Goal: Check status: Check status

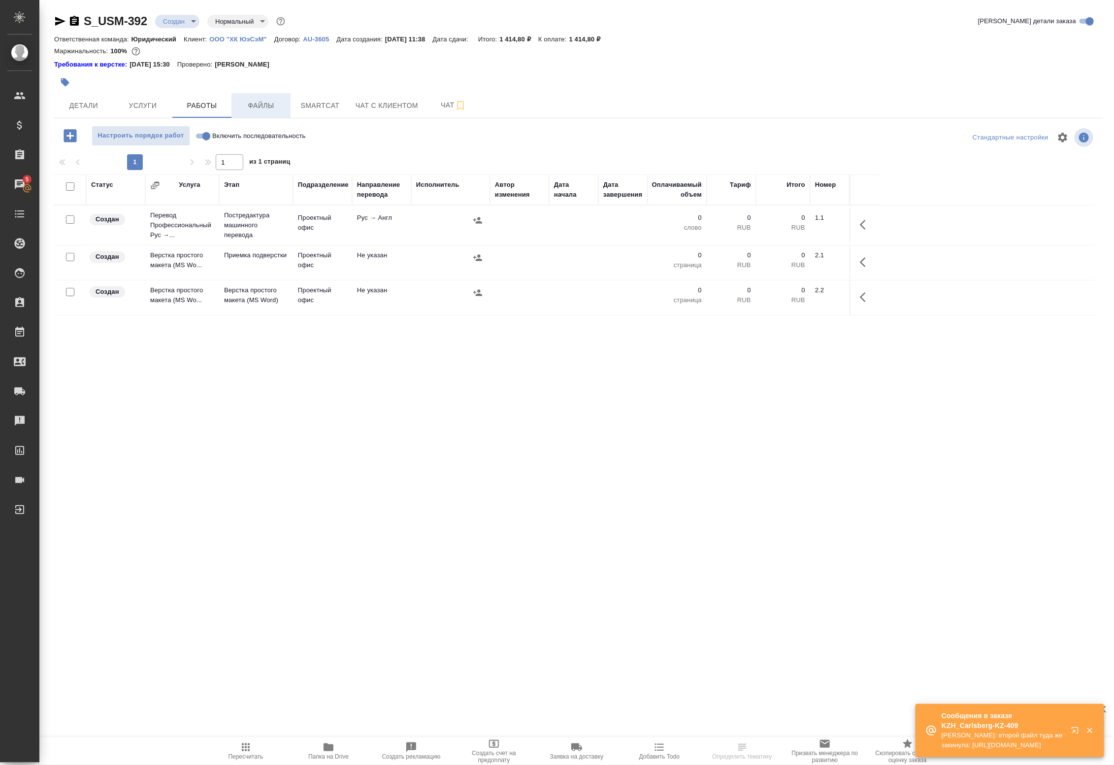
click at [255, 104] on span "Файлы" at bounding box center [260, 106] width 47 height 12
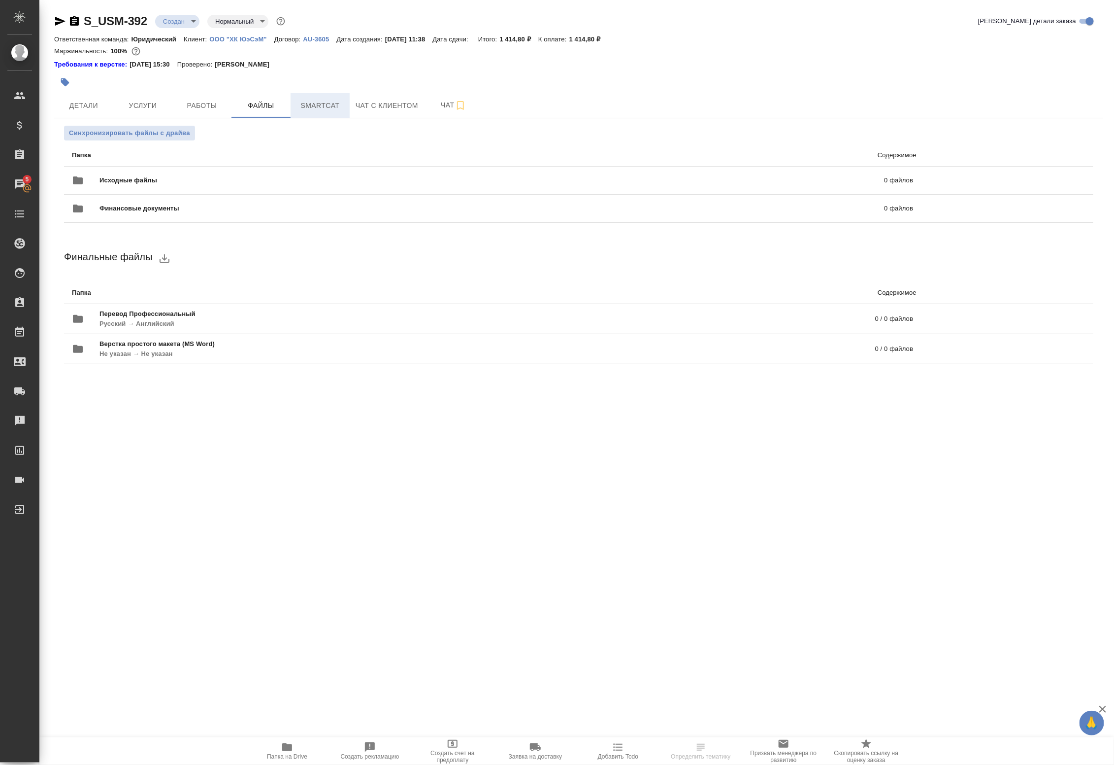
click at [318, 102] on span "Smartcat" at bounding box center [320, 106] width 47 height 12
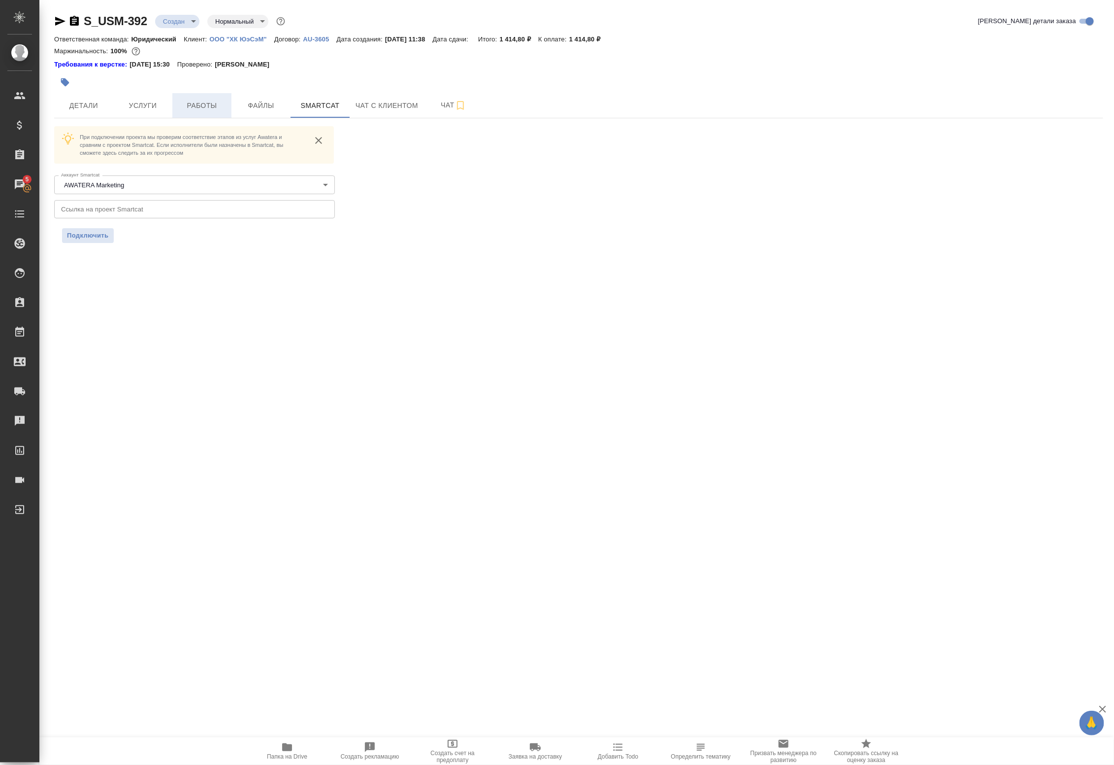
click at [200, 104] on span "Работы" at bounding box center [201, 106] width 47 height 12
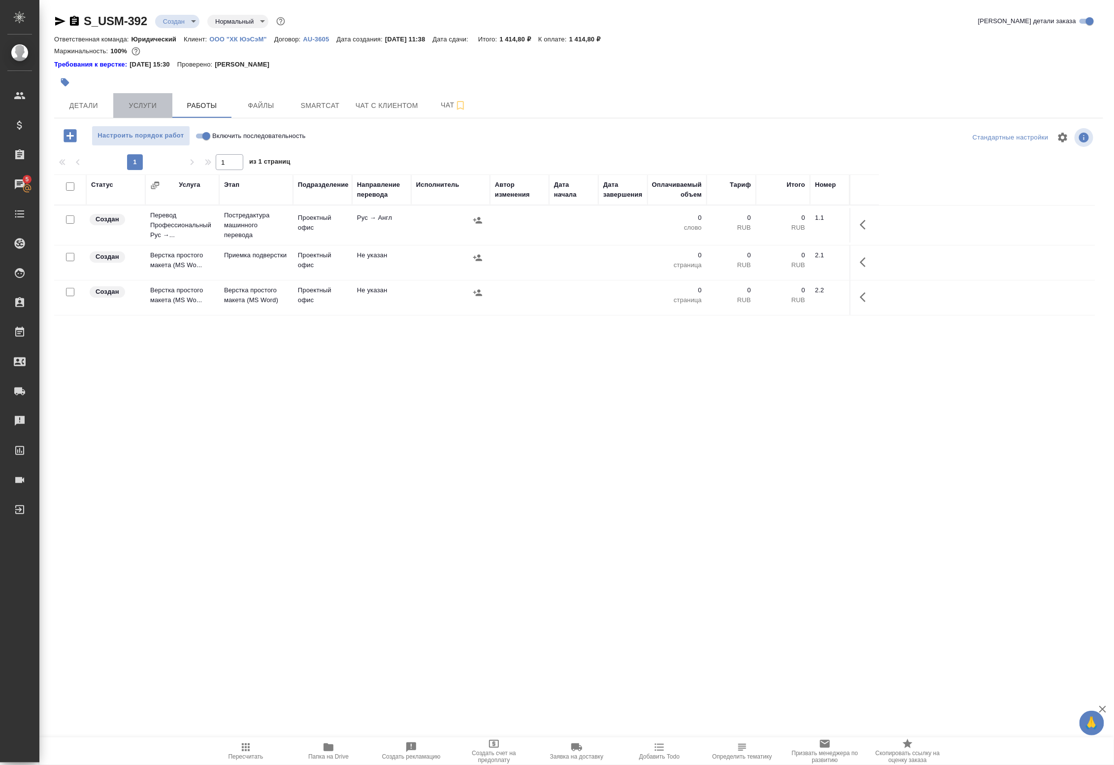
click at [138, 104] on span "Услуги" at bounding box center [142, 106] width 47 height 12
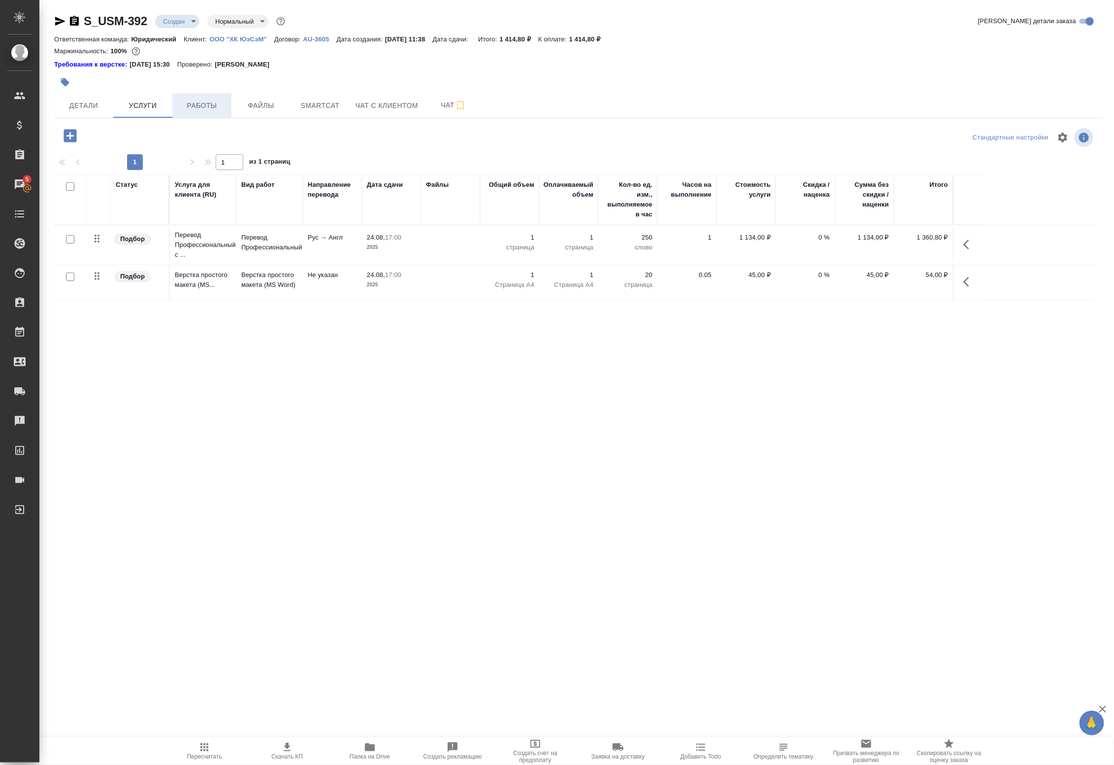
click at [208, 101] on span "Работы" at bounding box center [201, 106] width 47 height 12
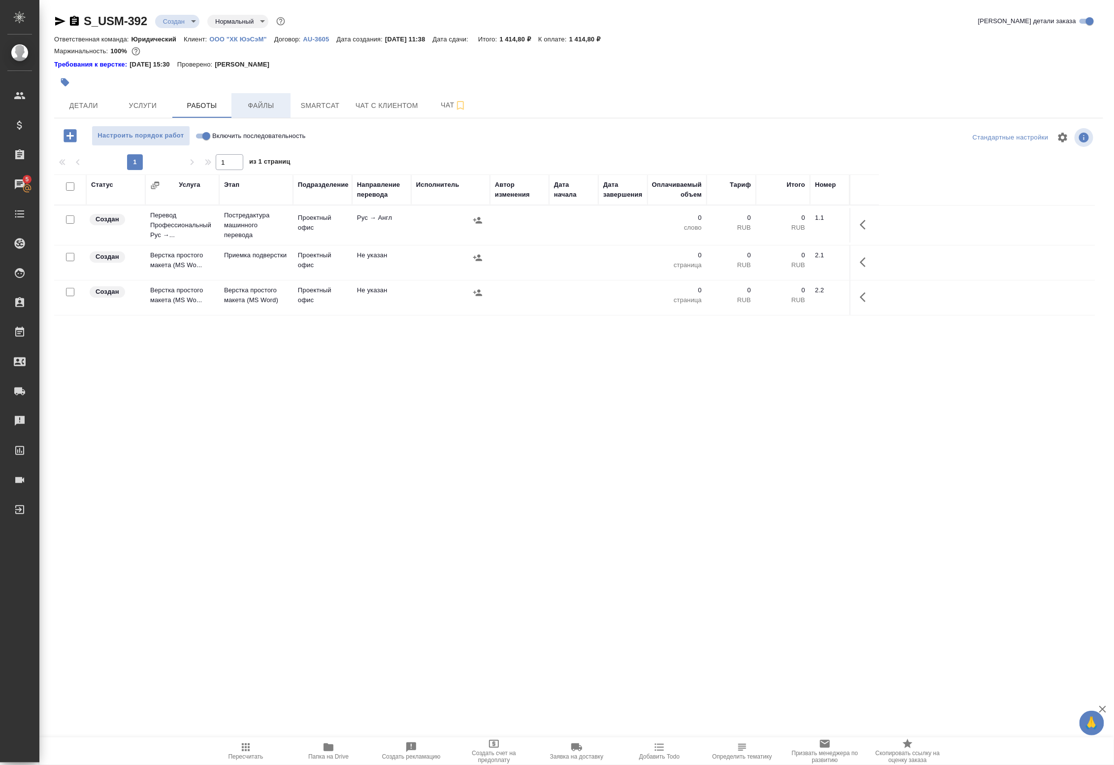
click at [250, 103] on span "Файлы" at bounding box center [260, 106] width 47 height 12
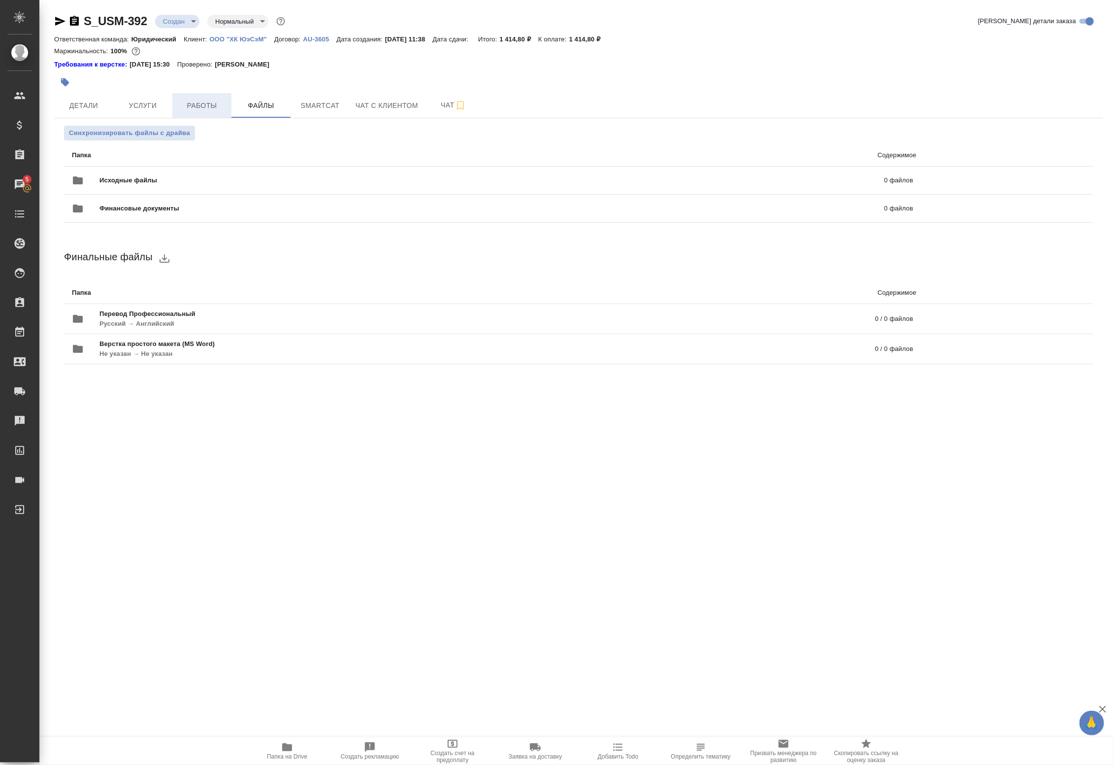
click at [186, 103] on span "Работы" at bounding box center [201, 106] width 47 height 12
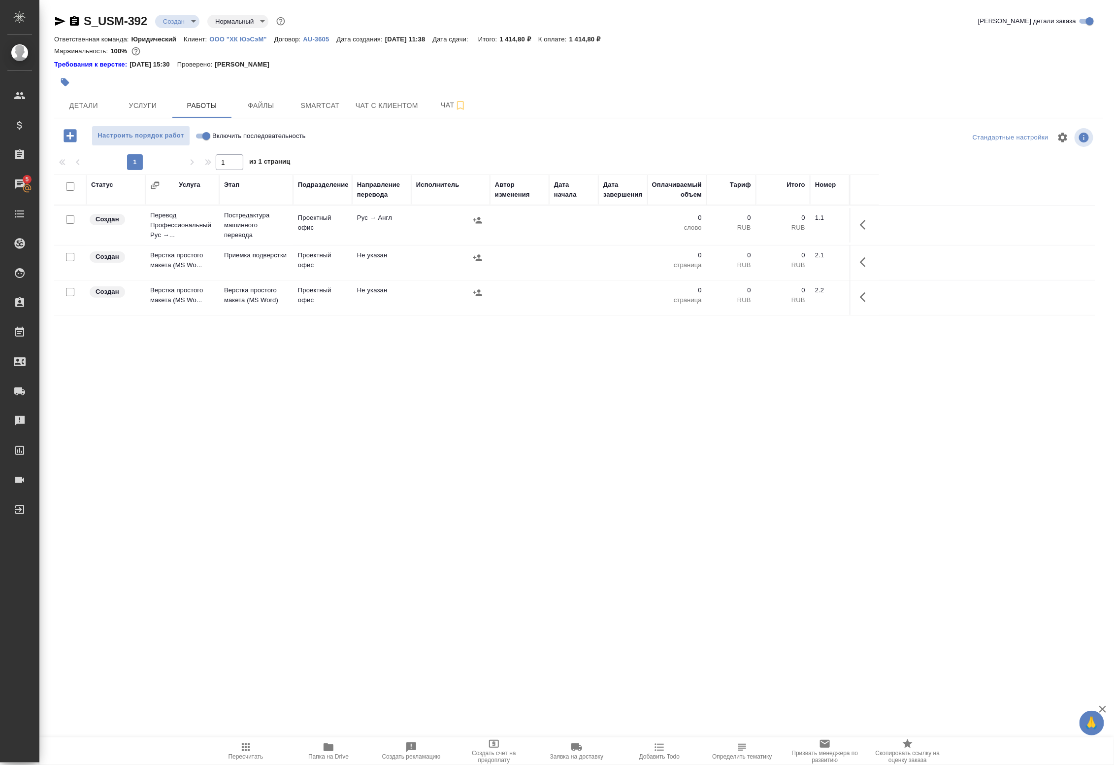
click at [319, 392] on div "Статус Услуга Этап Подразделение Направление перевода Исполнитель Автор изменен…" at bounding box center [574, 395] width 1041 height 443
click at [149, 97] on button "Услуги" at bounding box center [142, 105] width 59 height 25
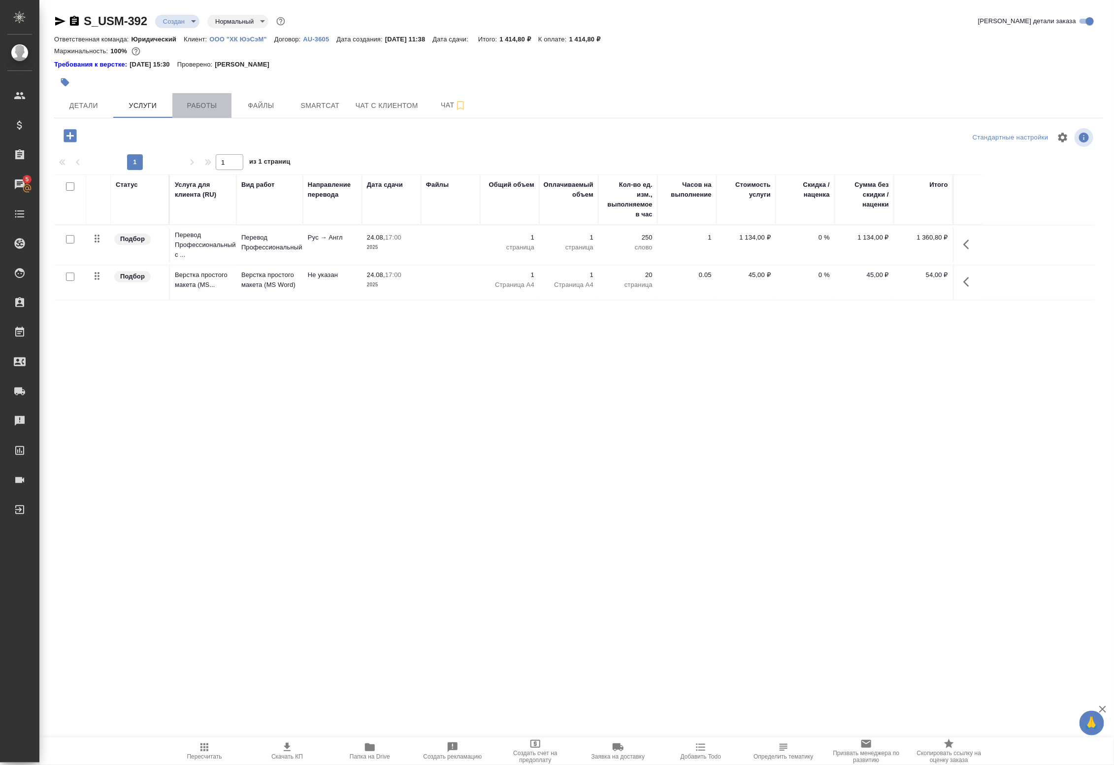
click at [206, 106] on span "Работы" at bounding box center [201, 106] width 47 height 12
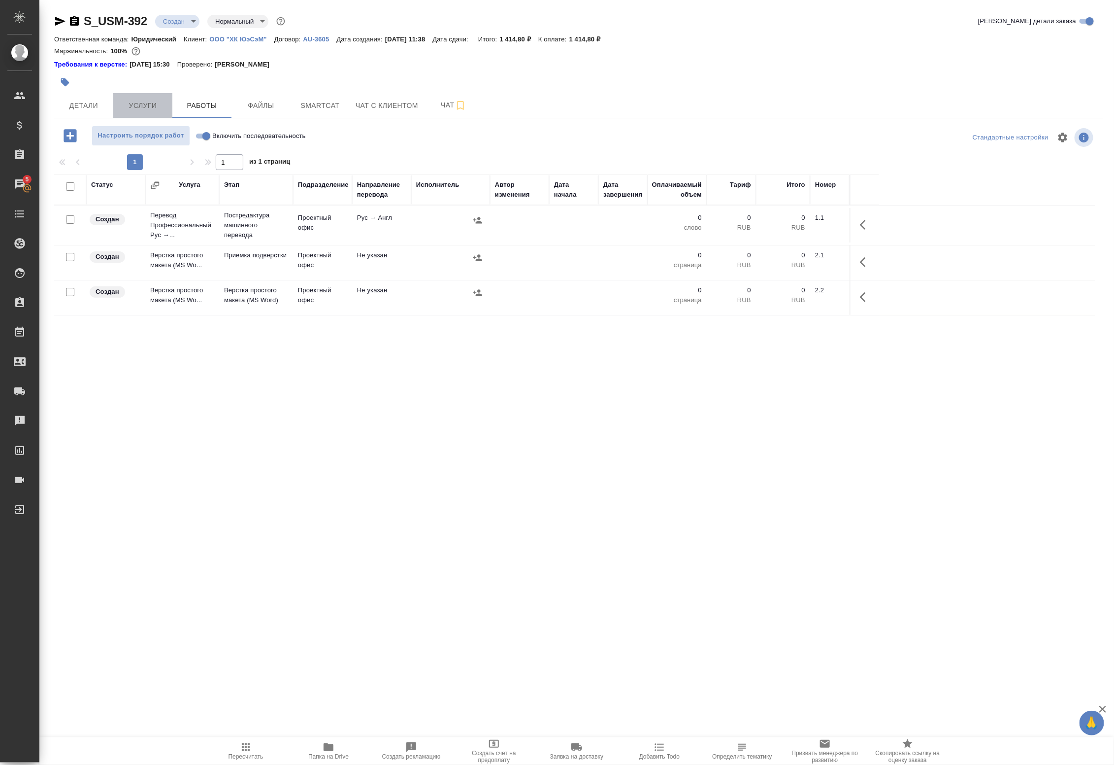
click at [132, 106] on span "Услуги" at bounding box center [142, 106] width 47 height 12
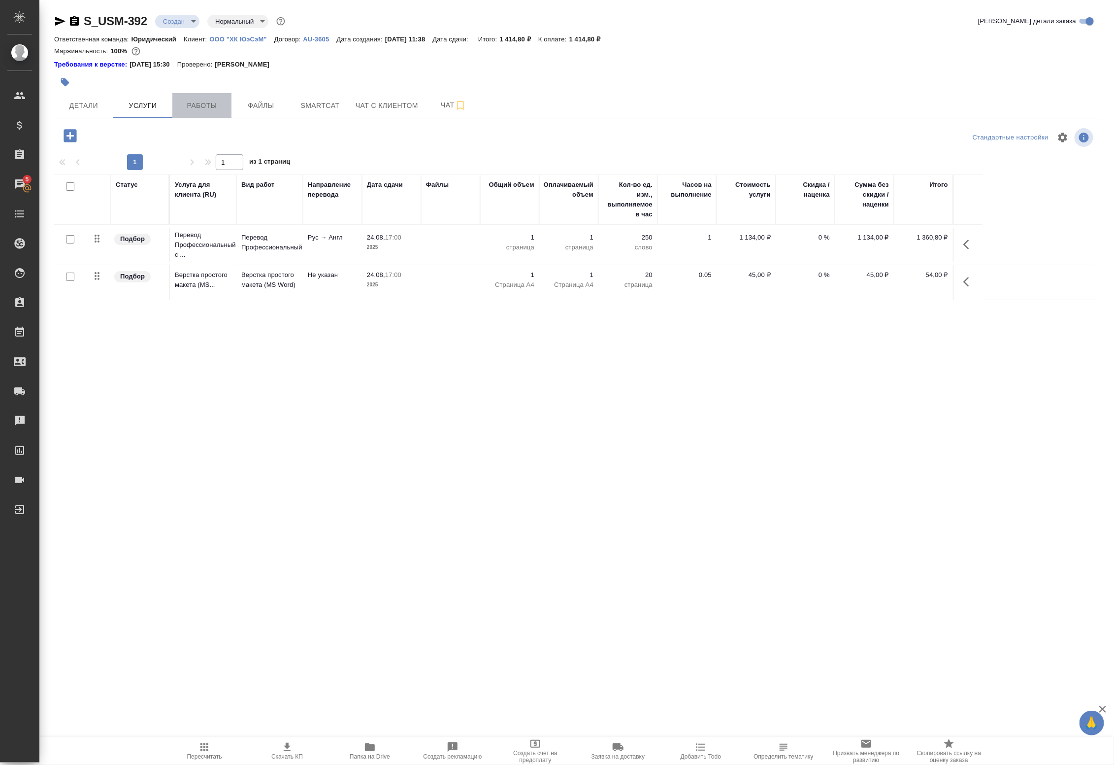
click at [194, 106] on span "Работы" at bounding box center [201, 106] width 47 height 12
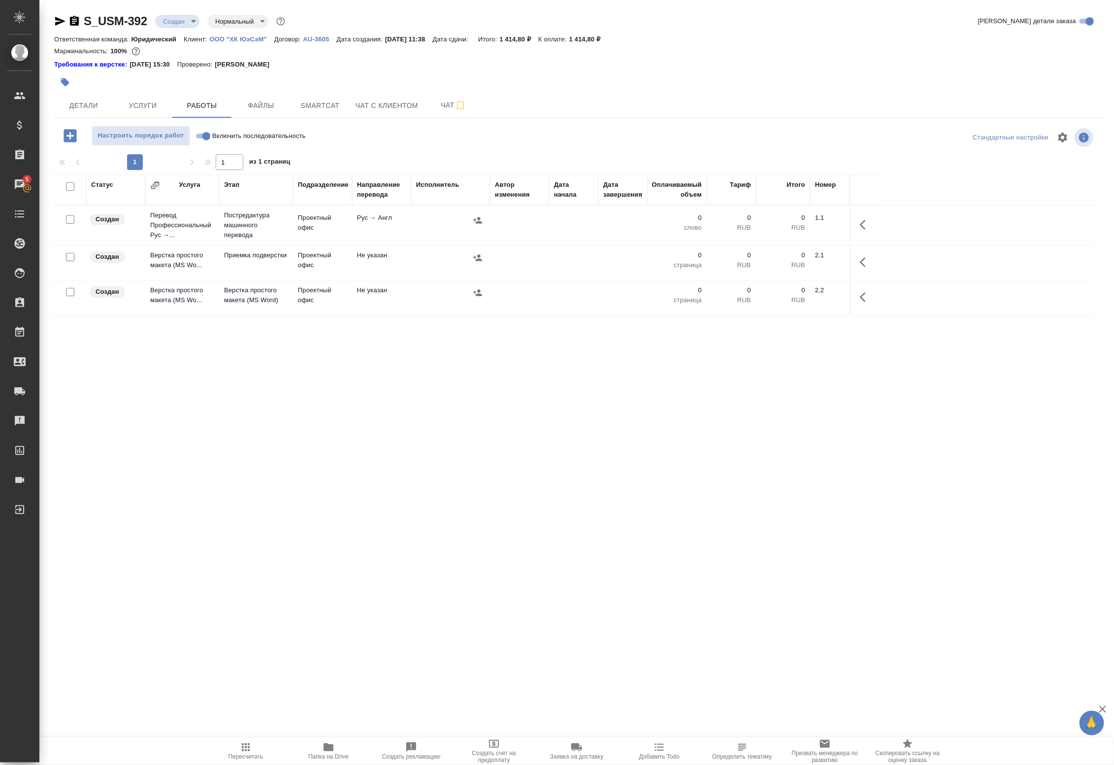
click at [74, 425] on div "Статус Услуга Этап Подразделение Направление перевода Исполнитель Автор изменен…" at bounding box center [574, 395] width 1041 height 443
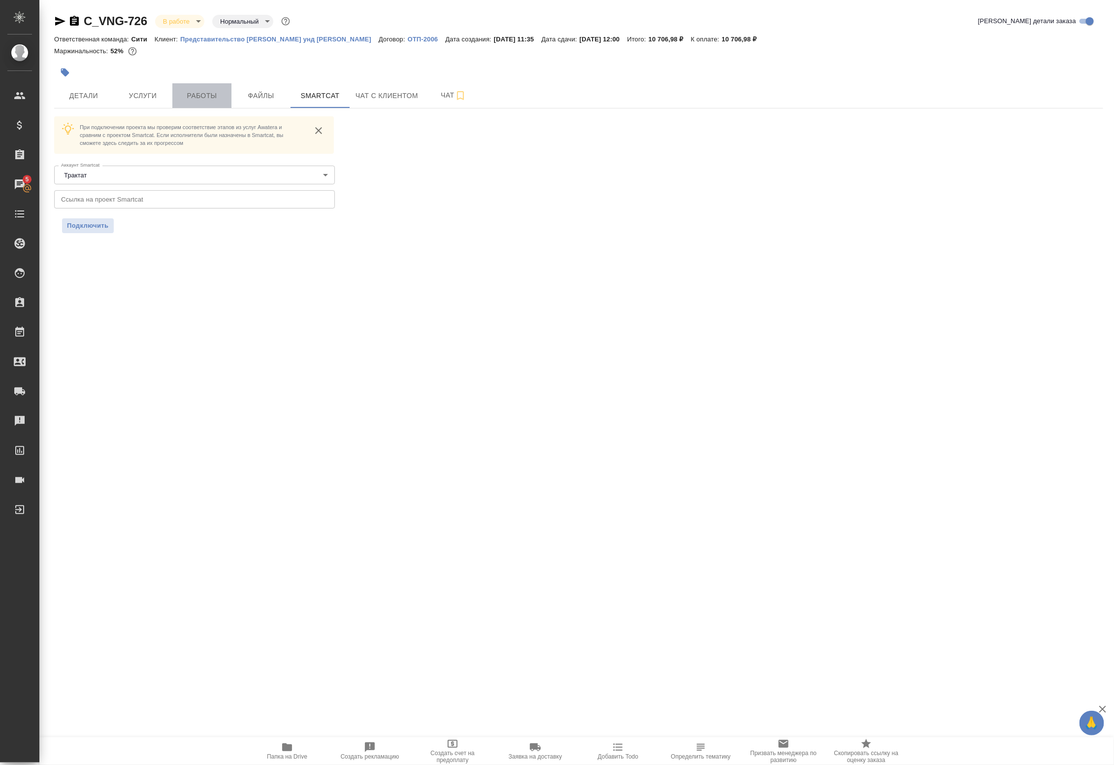
click at [193, 99] on span "Работы" at bounding box center [201, 96] width 47 height 12
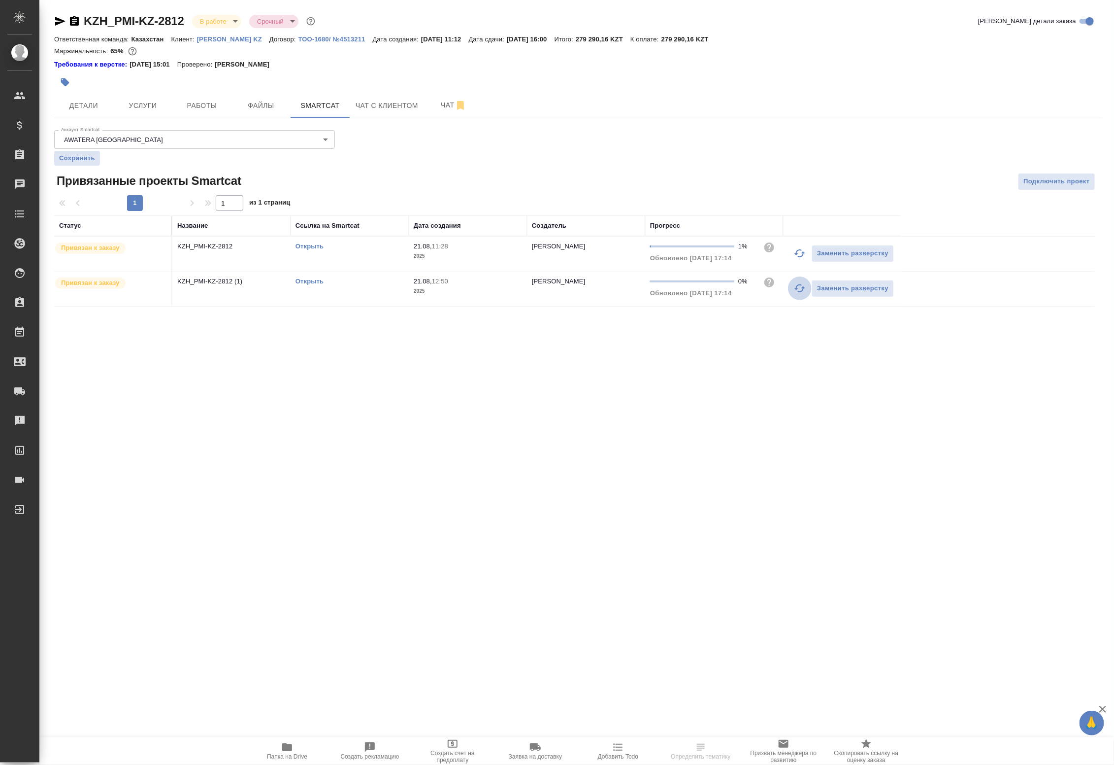
click at [794, 290] on icon "button" at bounding box center [800, 288] width 12 height 12
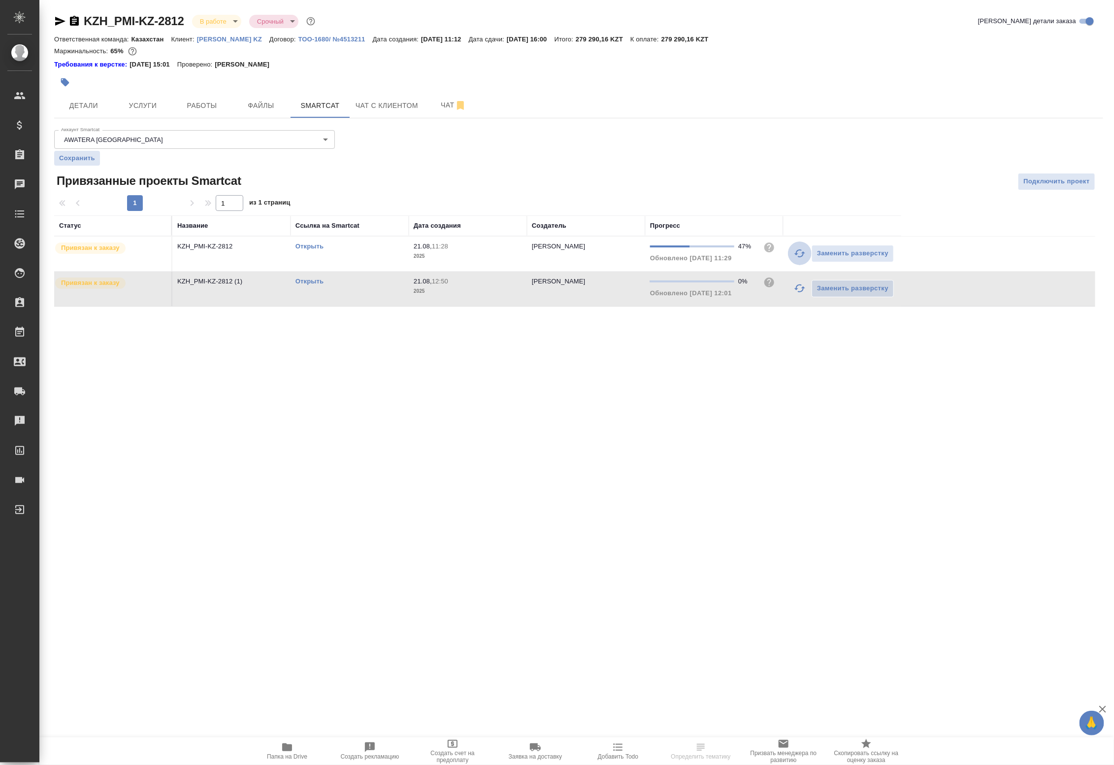
click at [796, 252] on icon "button" at bounding box center [800, 253] width 12 height 12
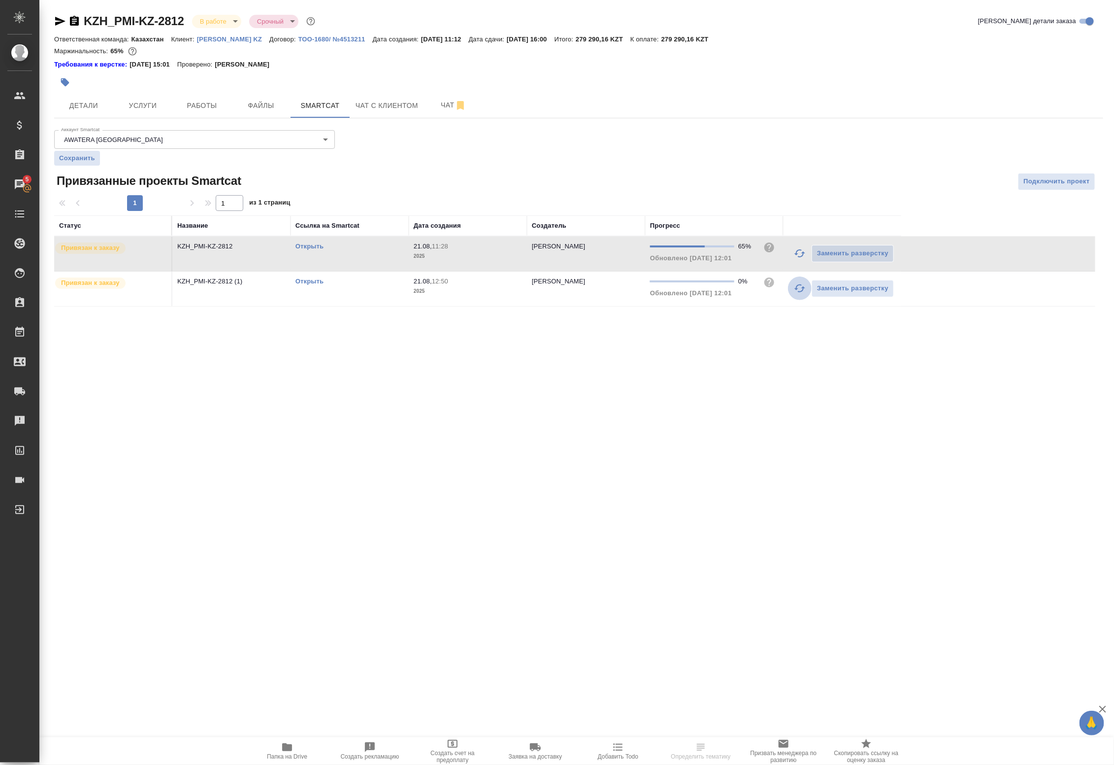
click at [799, 292] on icon "button" at bounding box center [800, 288] width 12 height 12
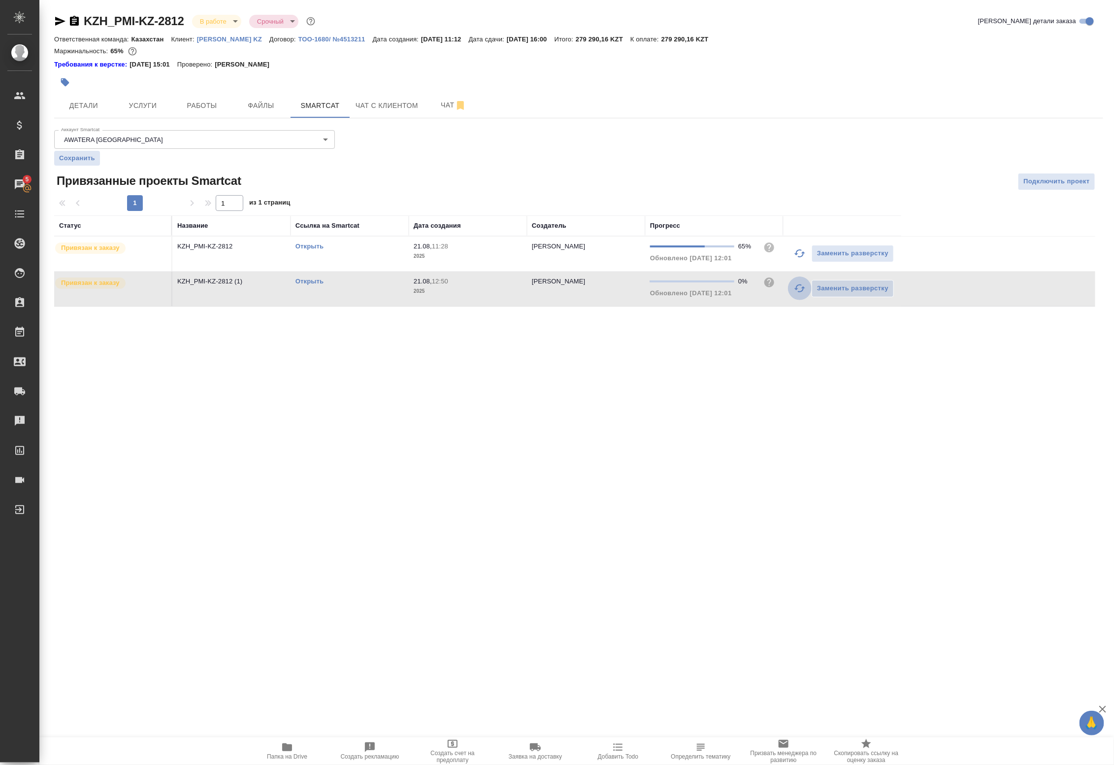
click at [800, 296] on button "button" at bounding box center [800, 288] width 24 height 24
click at [176, 95] on button "Работы" at bounding box center [201, 105] width 59 height 25
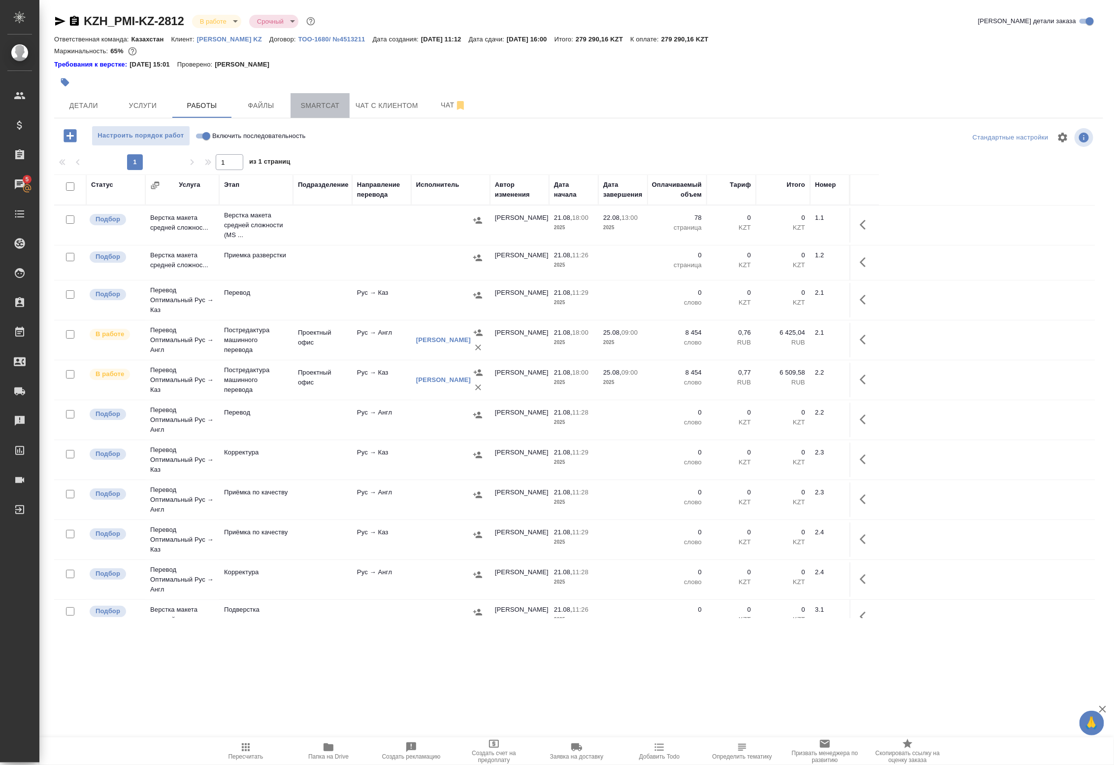
click at [317, 104] on span "Smartcat" at bounding box center [320, 106] width 47 height 12
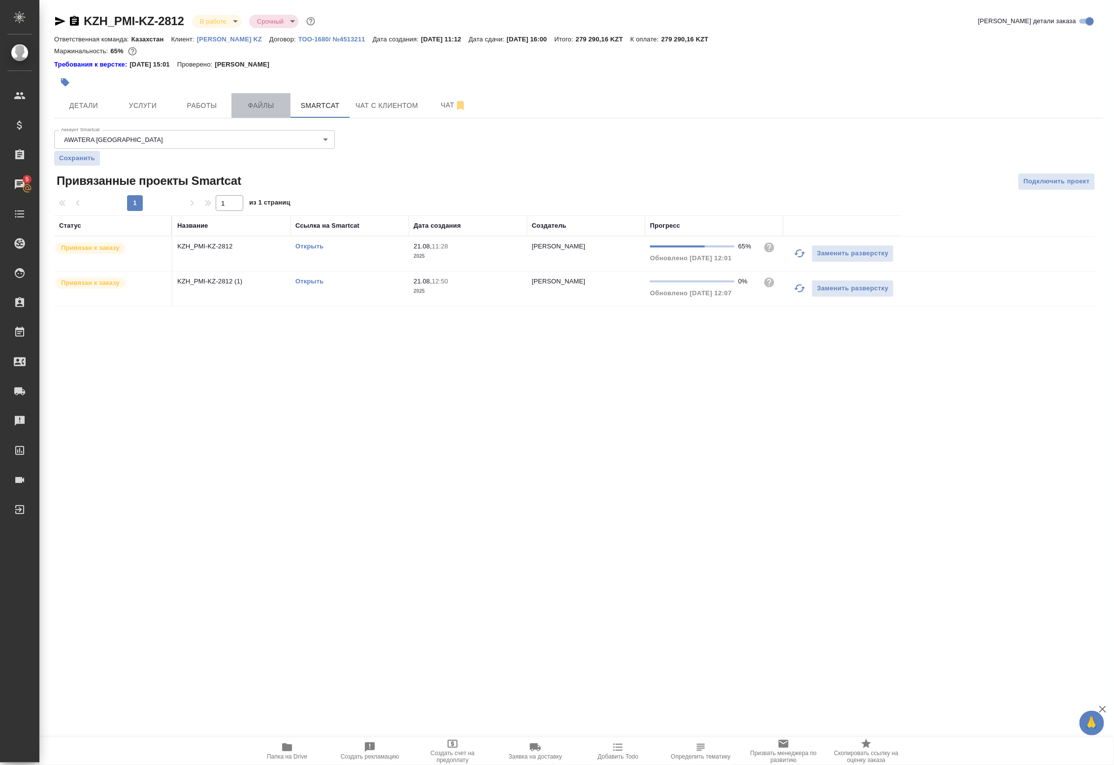
click at [288, 104] on button "Файлы" at bounding box center [261, 105] width 59 height 25
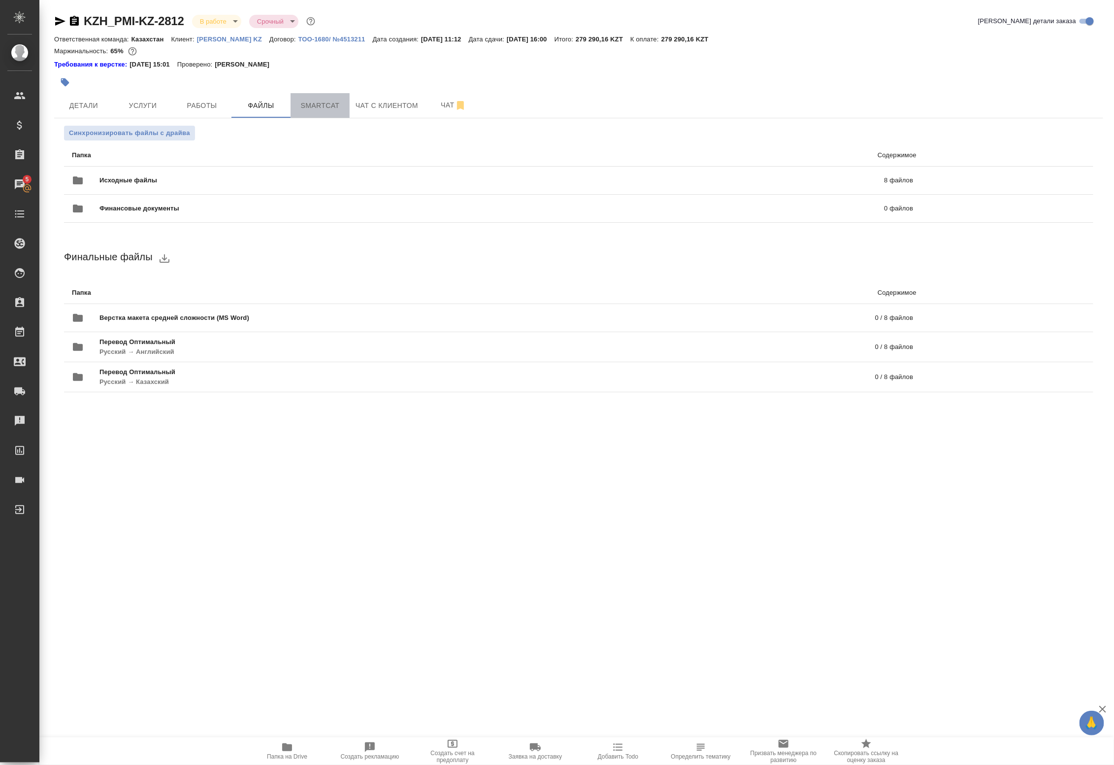
click at [328, 100] on span "Smartcat" at bounding box center [320, 106] width 47 height 12
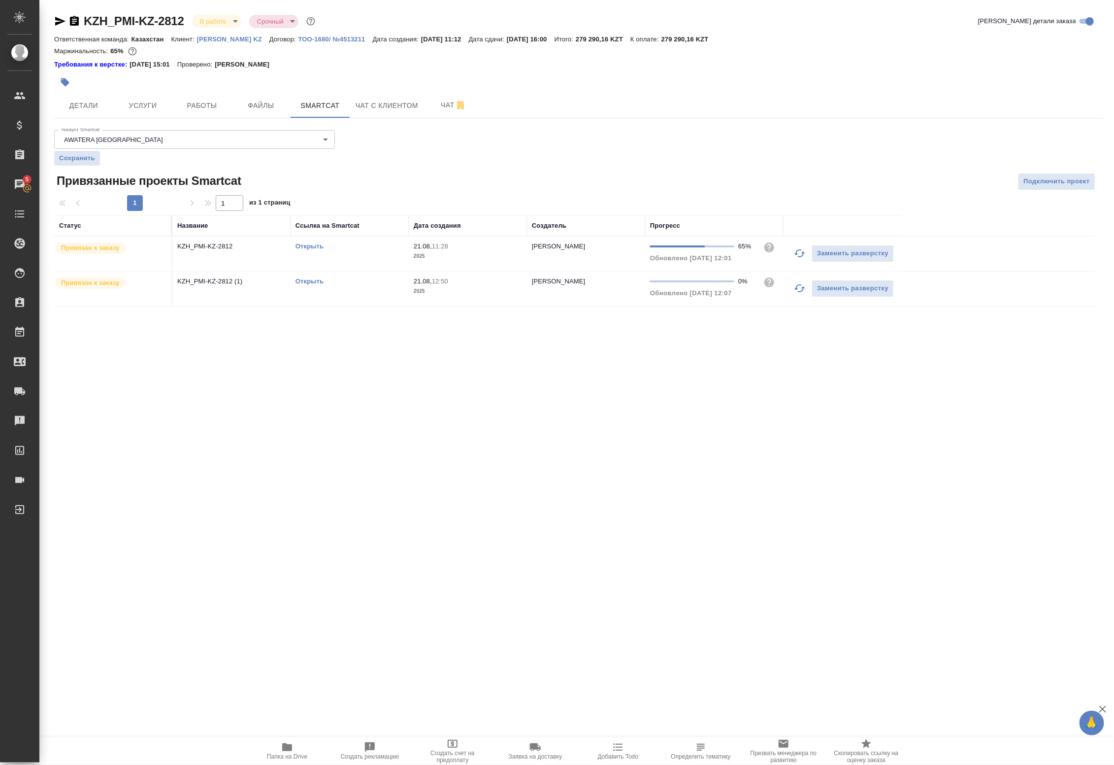
click at [311, 278] on link "Открыть" at bounding box center [310, 280] width 28 height 7
click at [797, 288] on icon "button" at bounding box center [800, 288] width 11 height 8
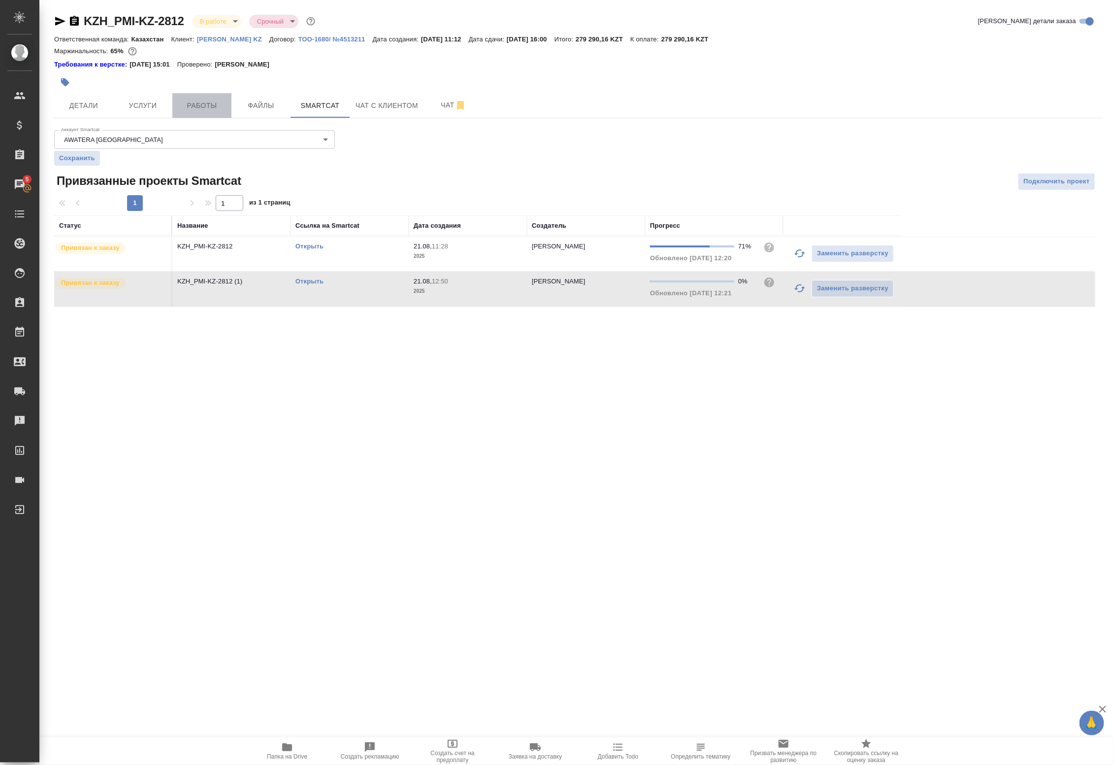
click at [202, 104] on span "Работы" at bounding box center [201, 106] width 47 height 12
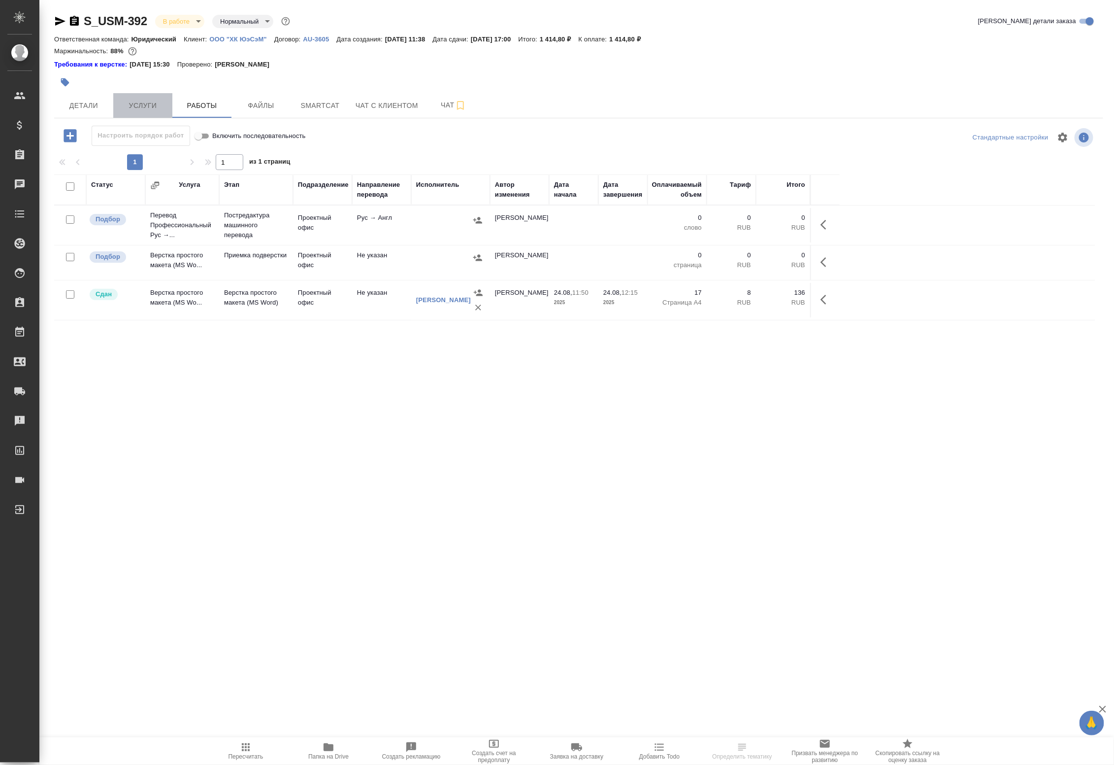
click at [166, 104] on span "Услуги" at bounding box center [142, 106] width 47 height 12
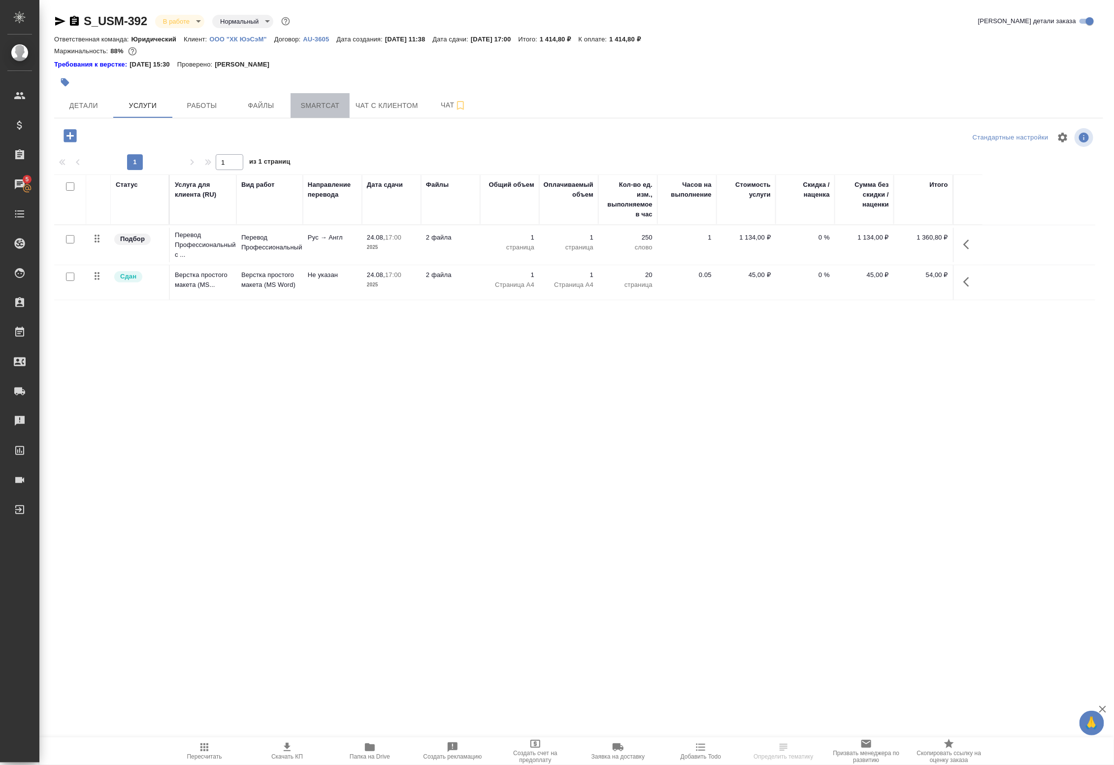
click at [292, 109] on button "Smartcat" at bounding box center [320, 105] width 59 height 25
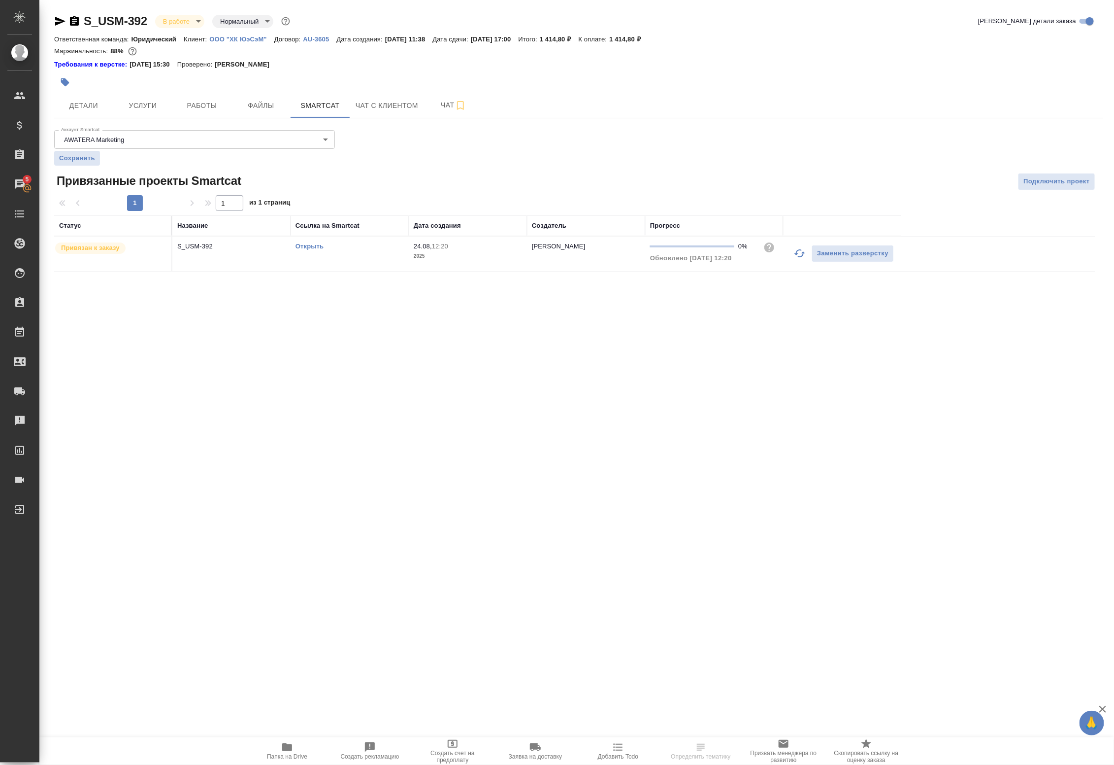
click at [295, 246] on td "Открыть" at bounding box center [350, 253] width 118 height 34
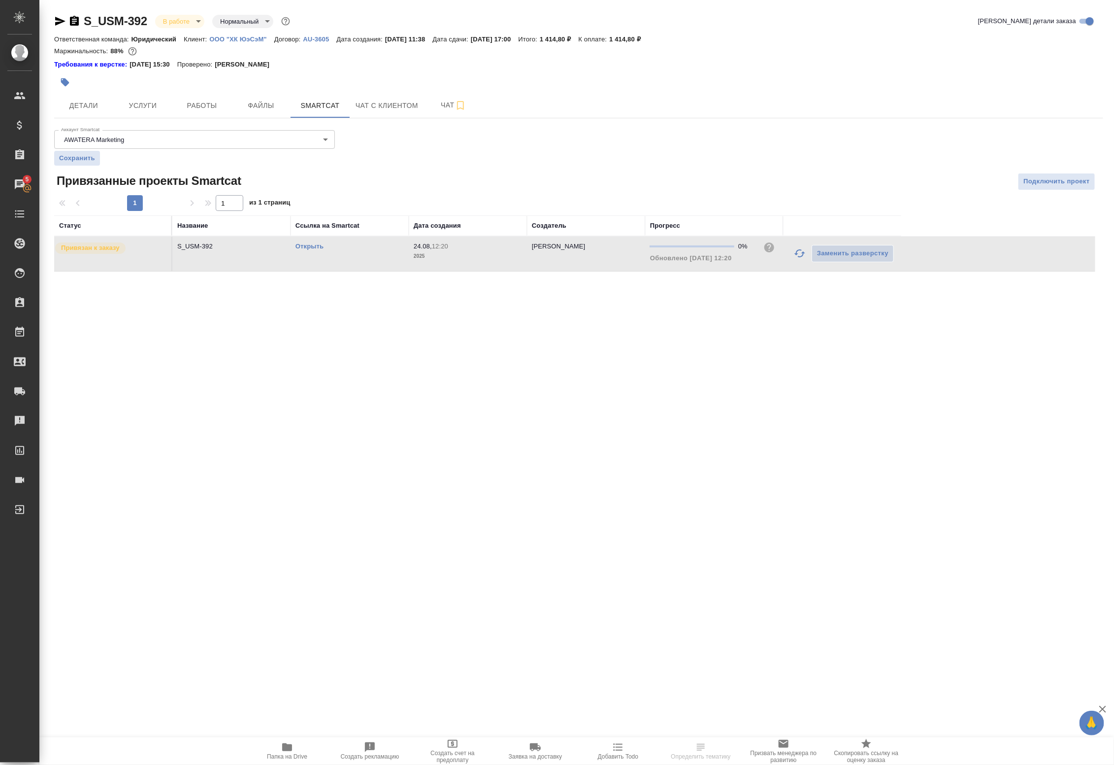
click at [305, 249] on link "Открыть" at bounding box center [310, 245] width 28 height 7
click at [302, 247] on link "Открыть" at bounding box center [310, 245] width 28 height 7
click at [144, 117] on button "Услуги" at bounding box center [142, 105] width 59 height 25
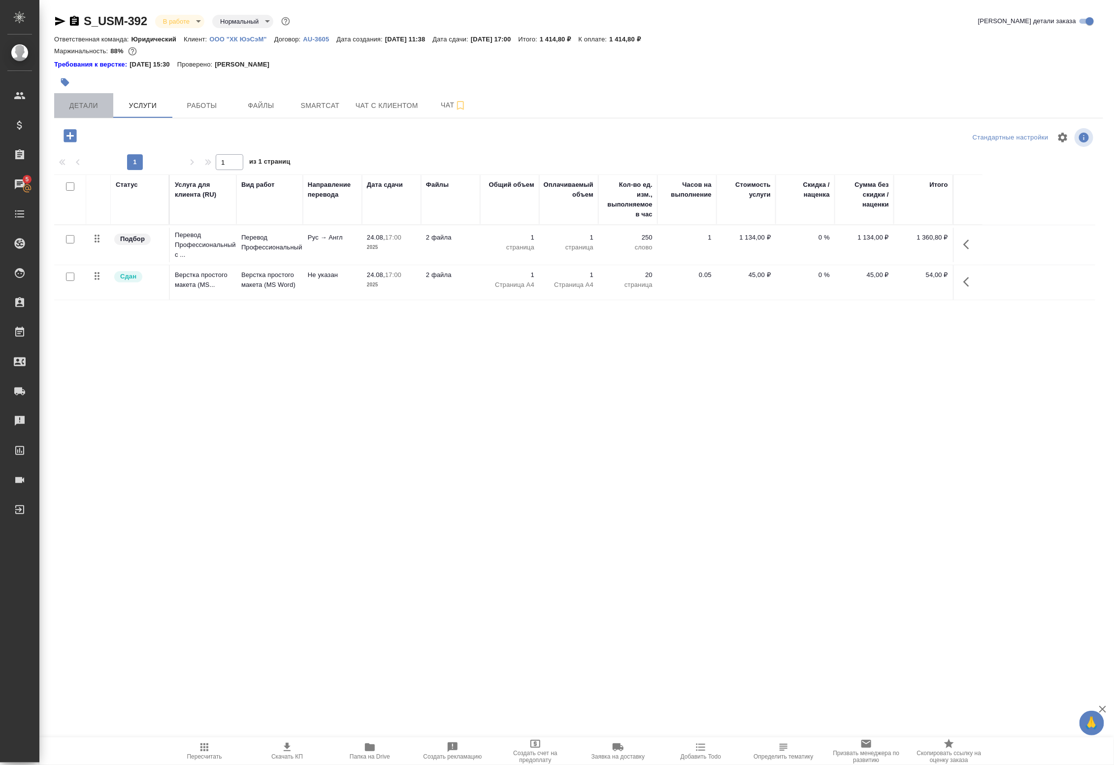
click at [102, 112] on button "Детали" at bounding box center [83, 105] width 59 height 25
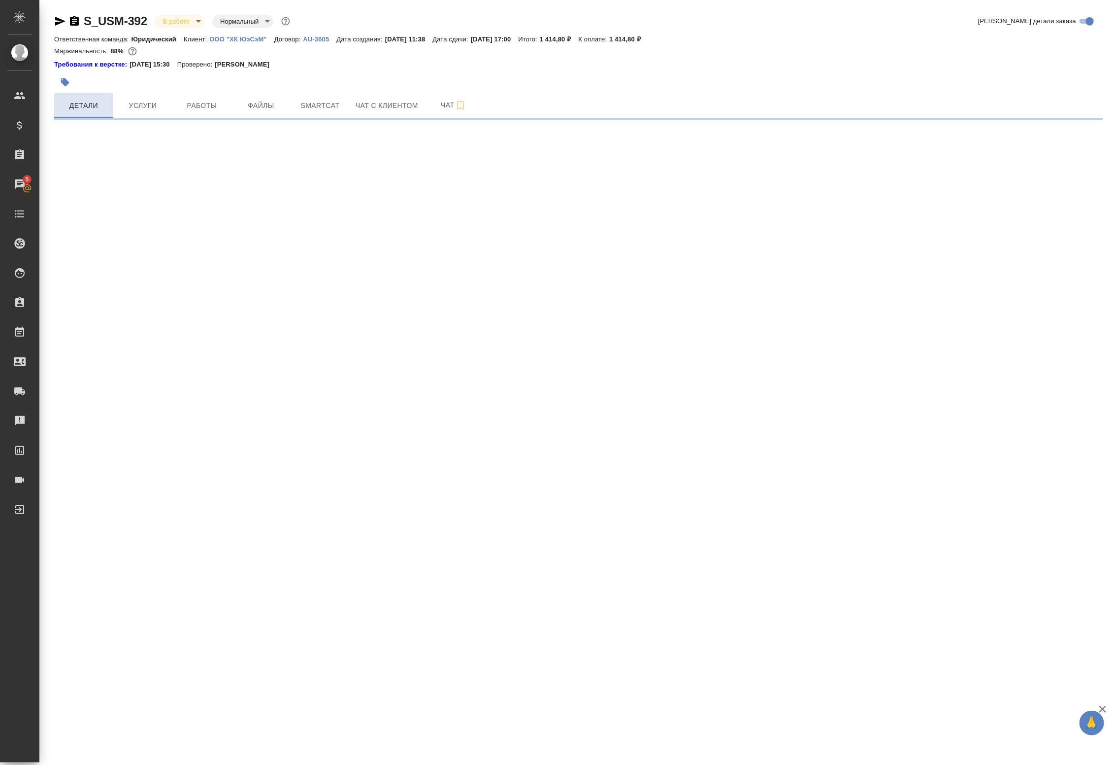
select select "RU"
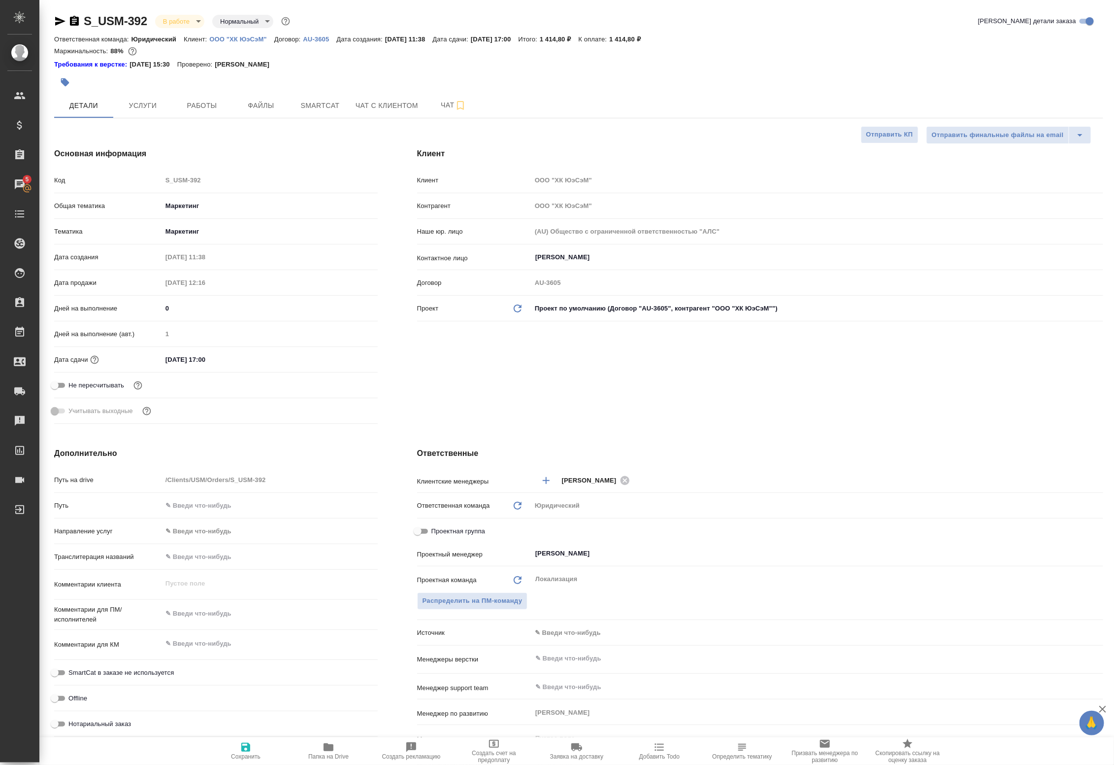
type textarea "x"
click at [156, 114] on button "Услуги" at bounding box center [142, 105] width 59 height 25
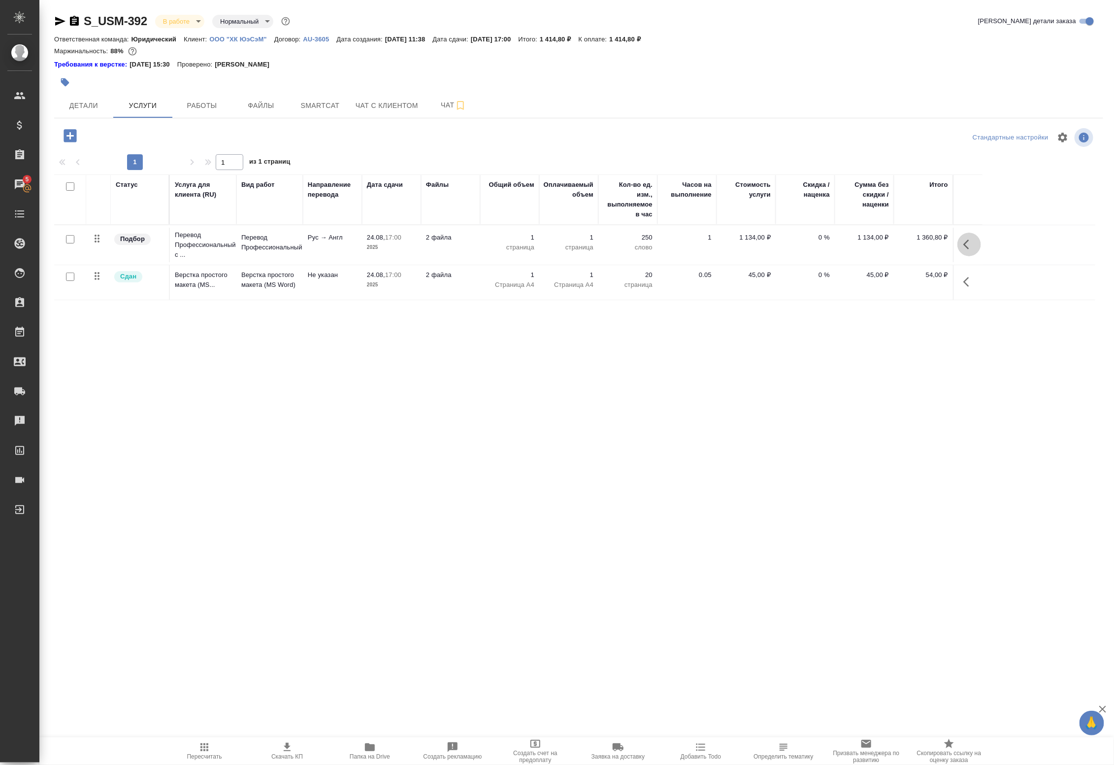
click at [969, 250] on icon "button" at bounding box center [970, 244] width 12 height 12
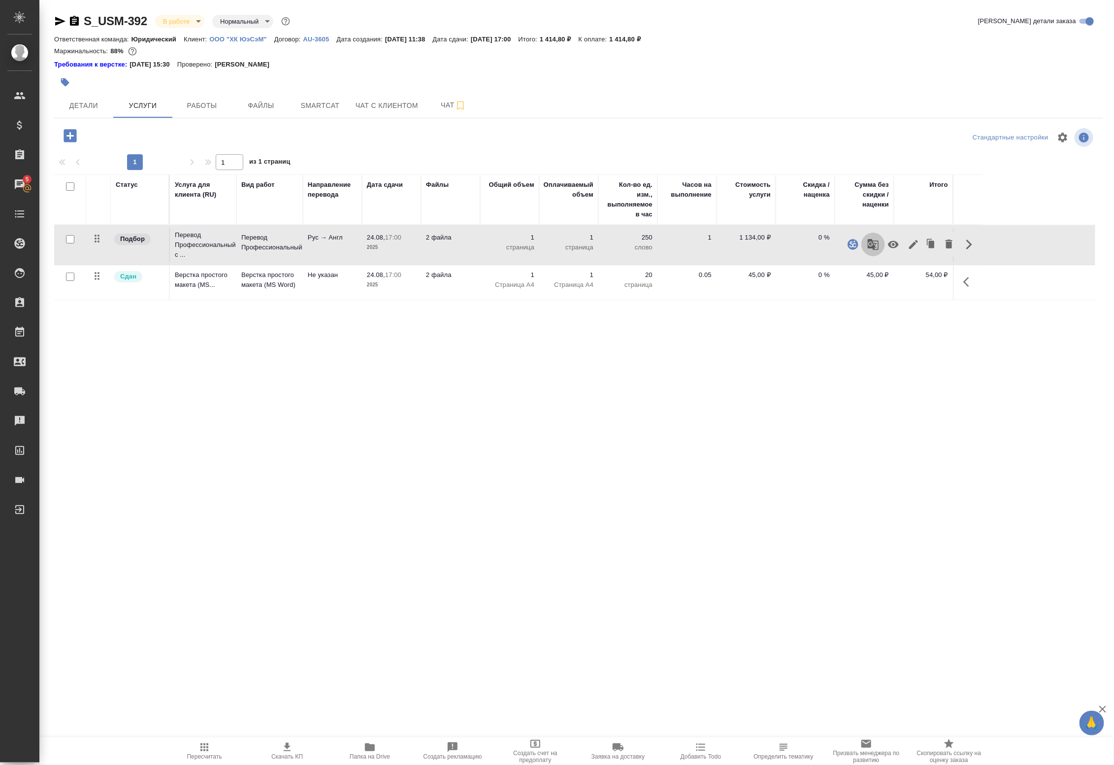
click at [875, 251] on button "button" at bounding box center [874, 245] width 24 height 24
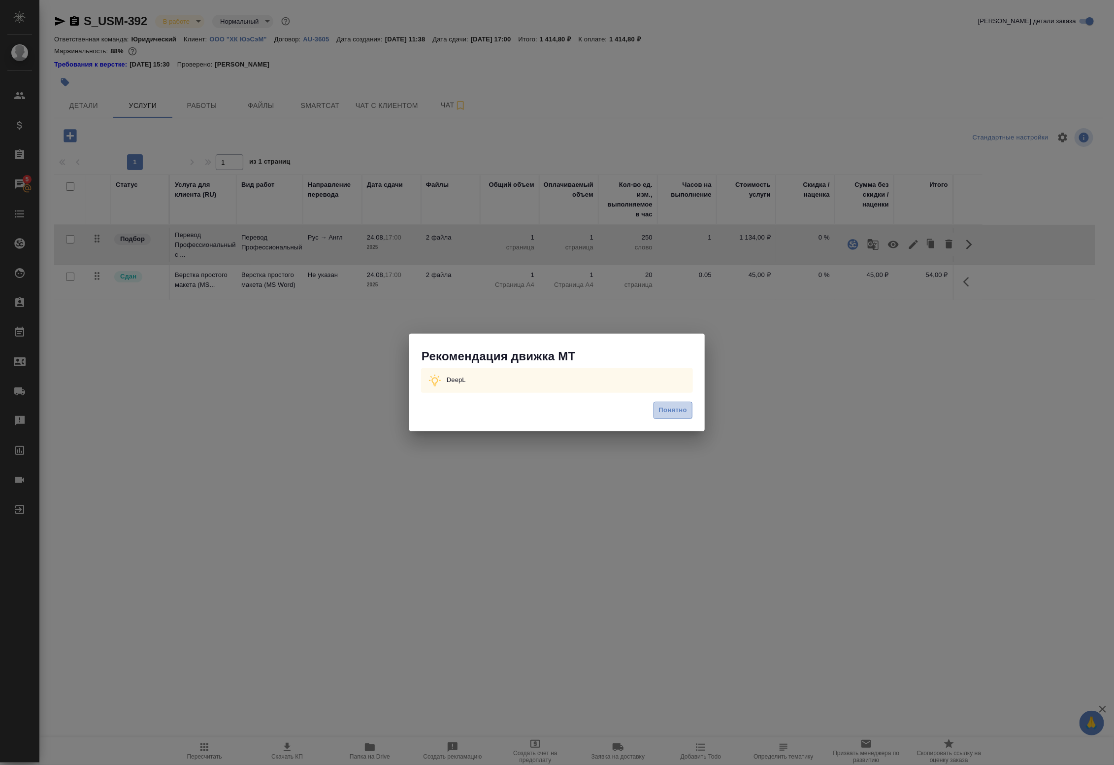
click at [668, 412] on span "Понятно" at bounding box center [673, 409] width 28 height 11
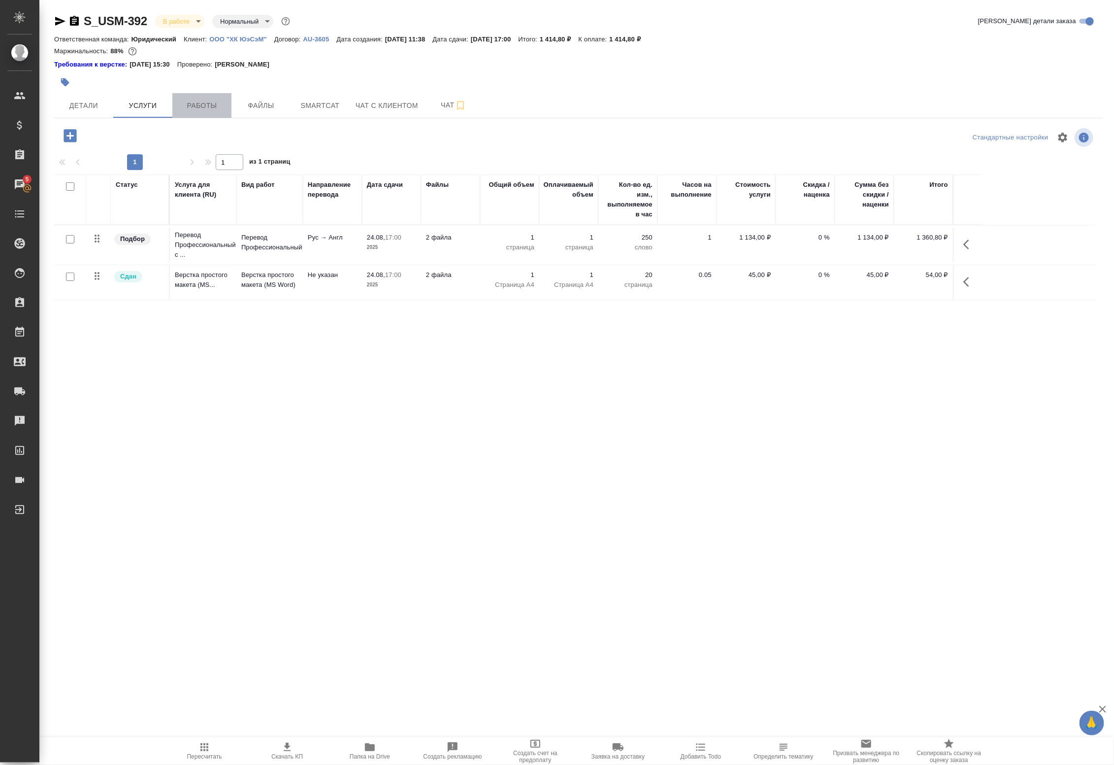
click at [200, 109] on span "Работы" at bounding box center [201, 106] width 47 height 12
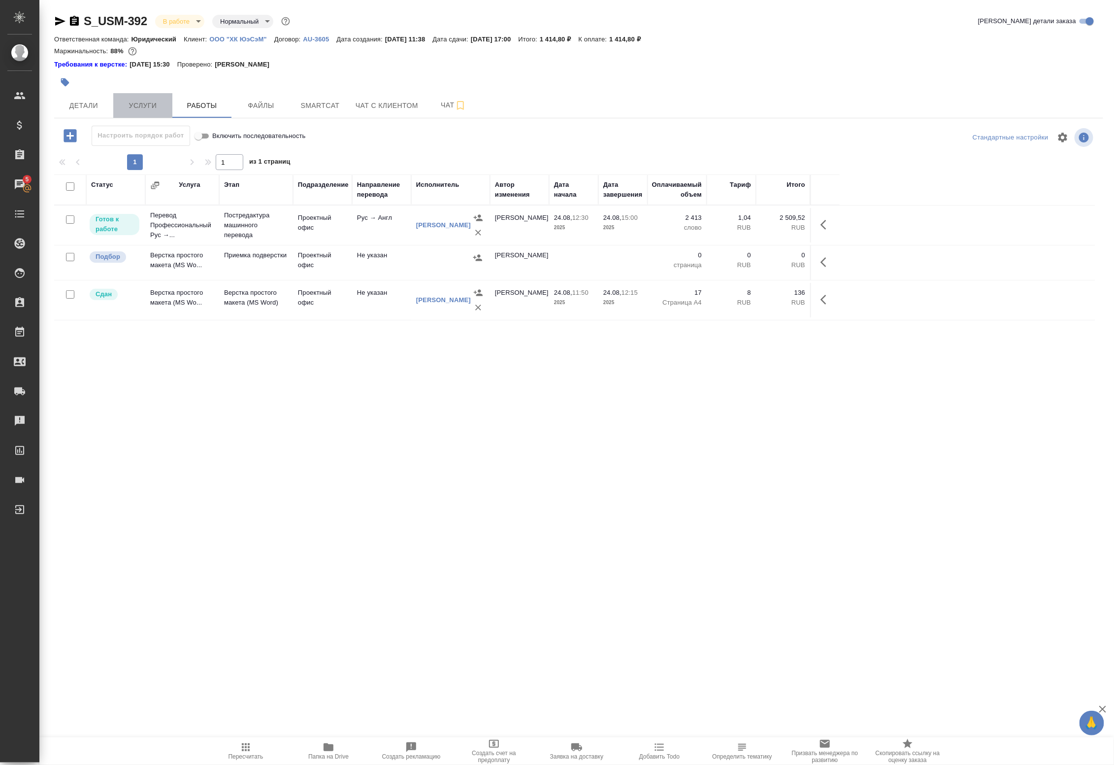
click at [163, 111] on span "Услуги" at bounding box center [142, 106] width 47 height 12
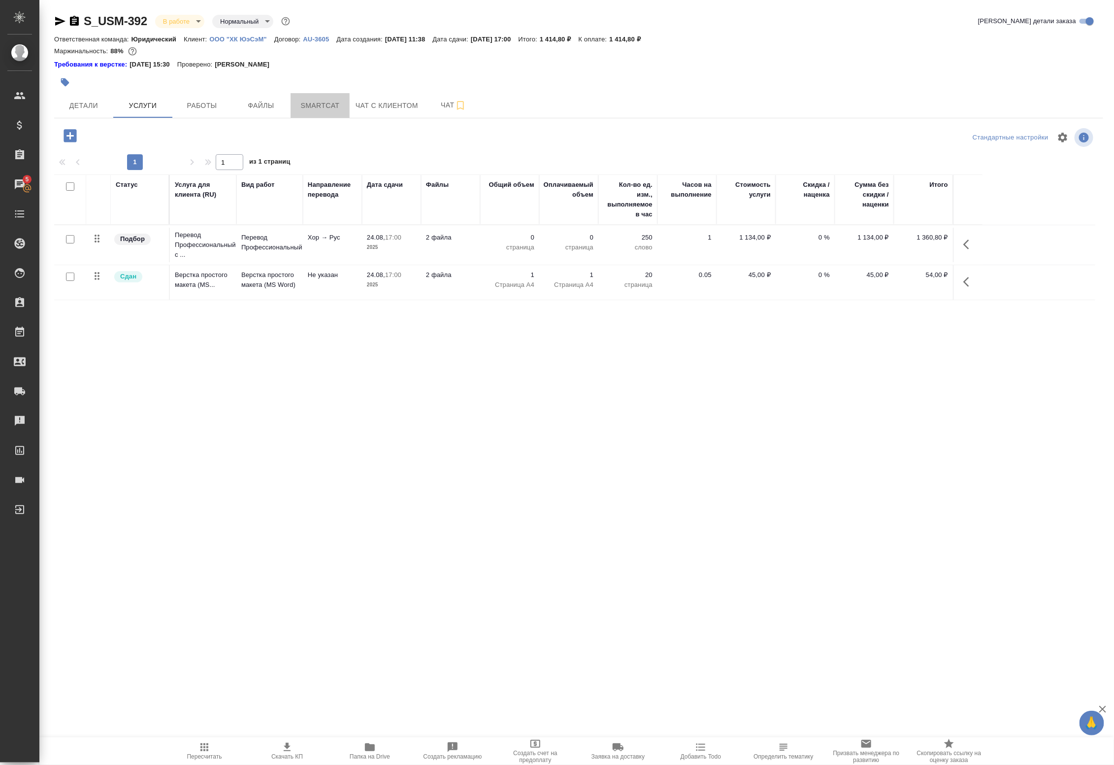
click at [323, 114] on button "Smartcat" at bounding box center [320, 105] width 59 height 25
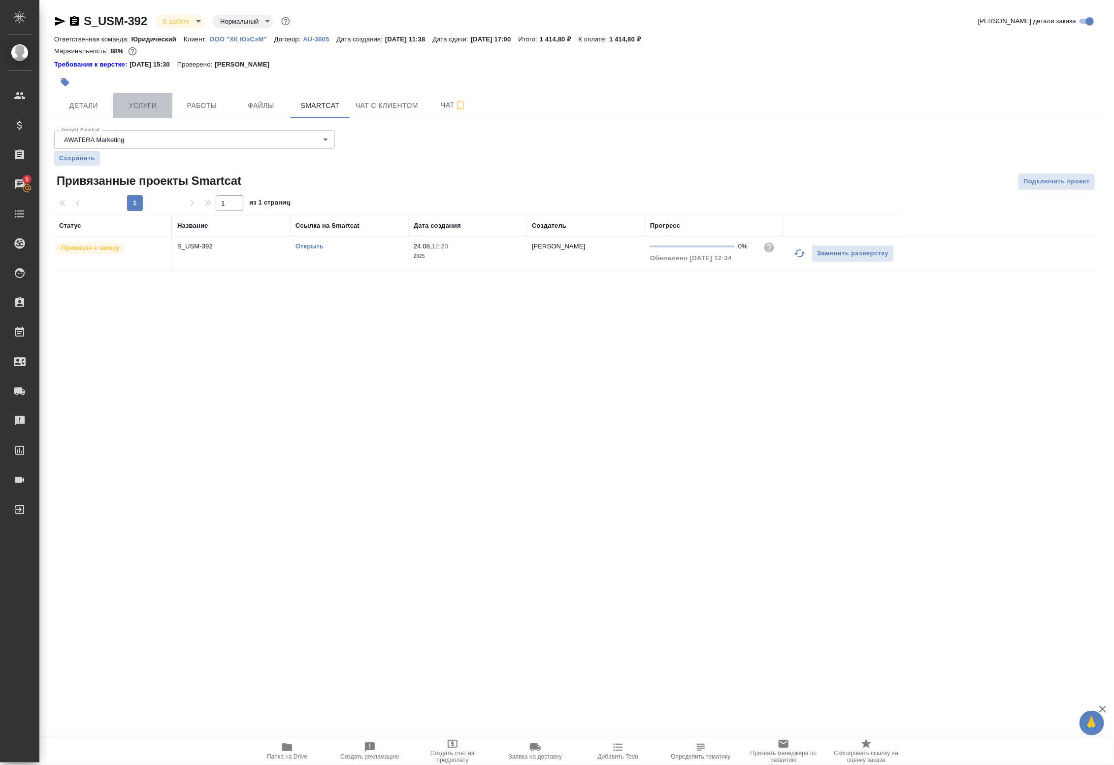
click at [154, 107] on span "Услуги" at bounding box center [142, 106] width 47 height 12
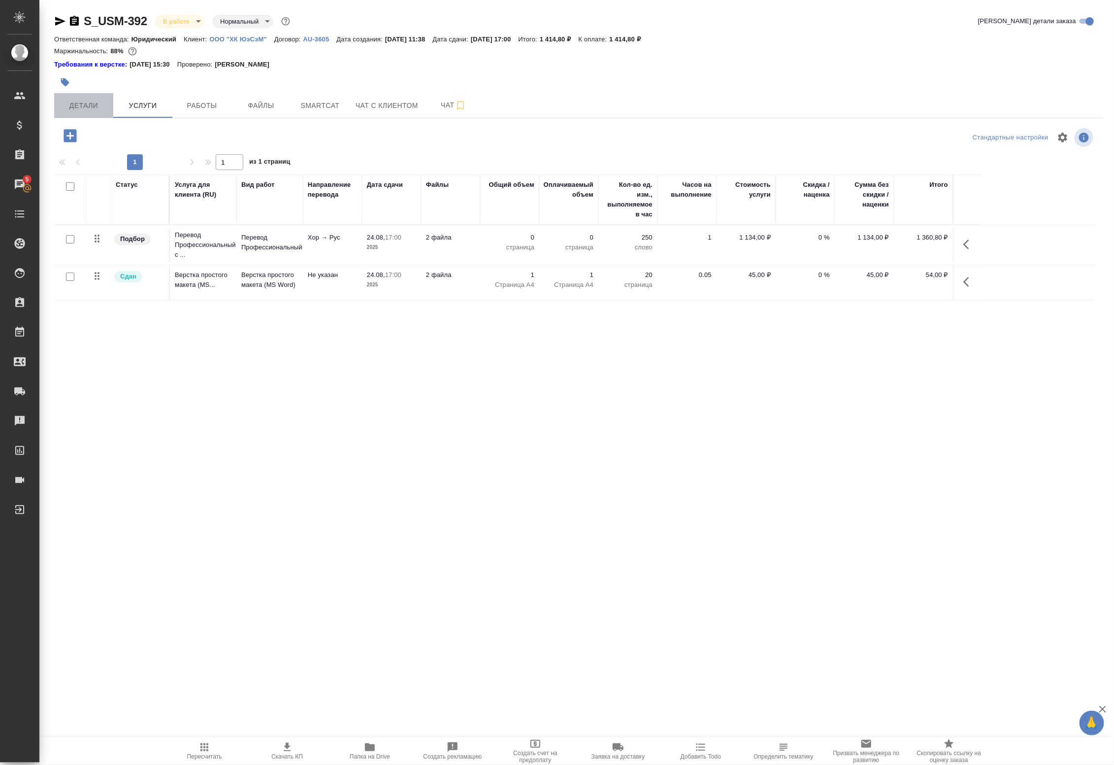
click at [97, 105] on span "Детали" at bounding box center [83, 106] width 47 height 12
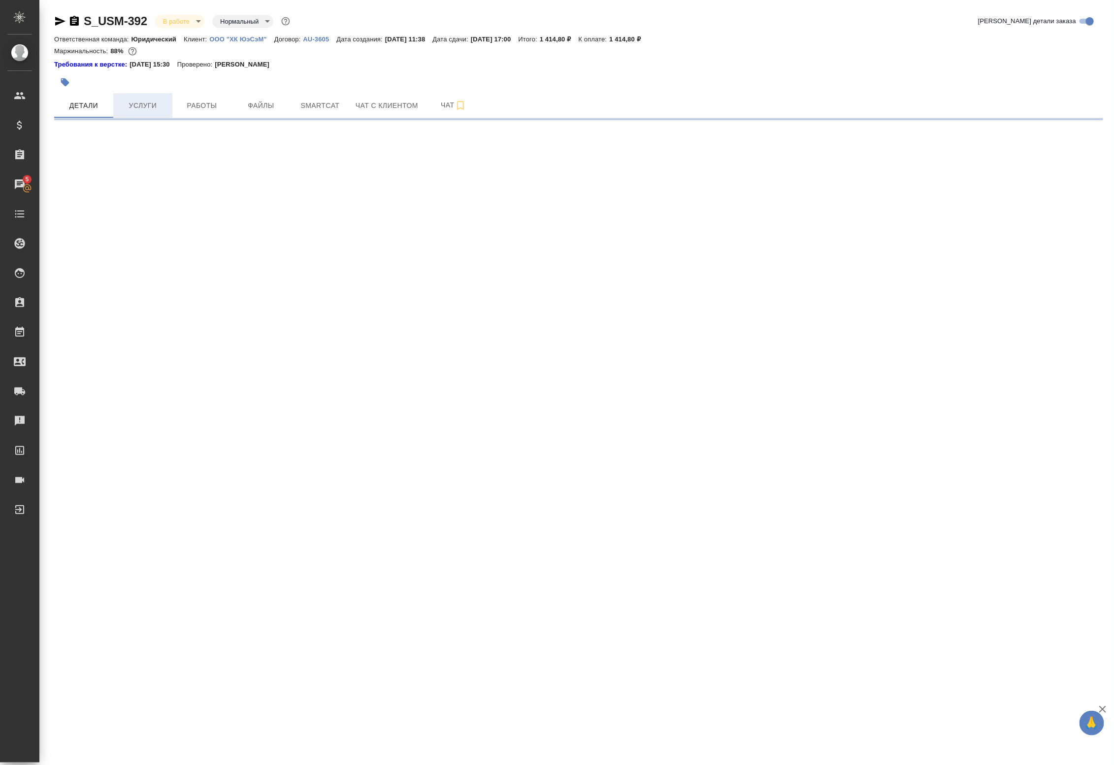
select select "RU"
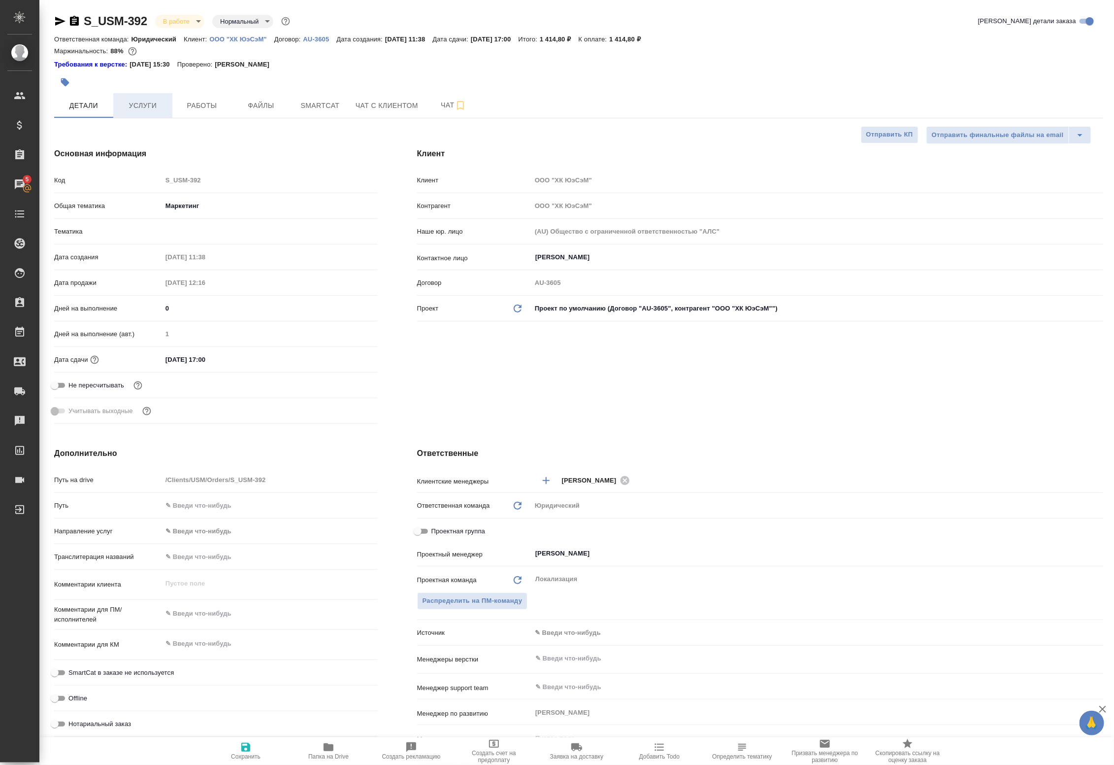
type textarea "x"
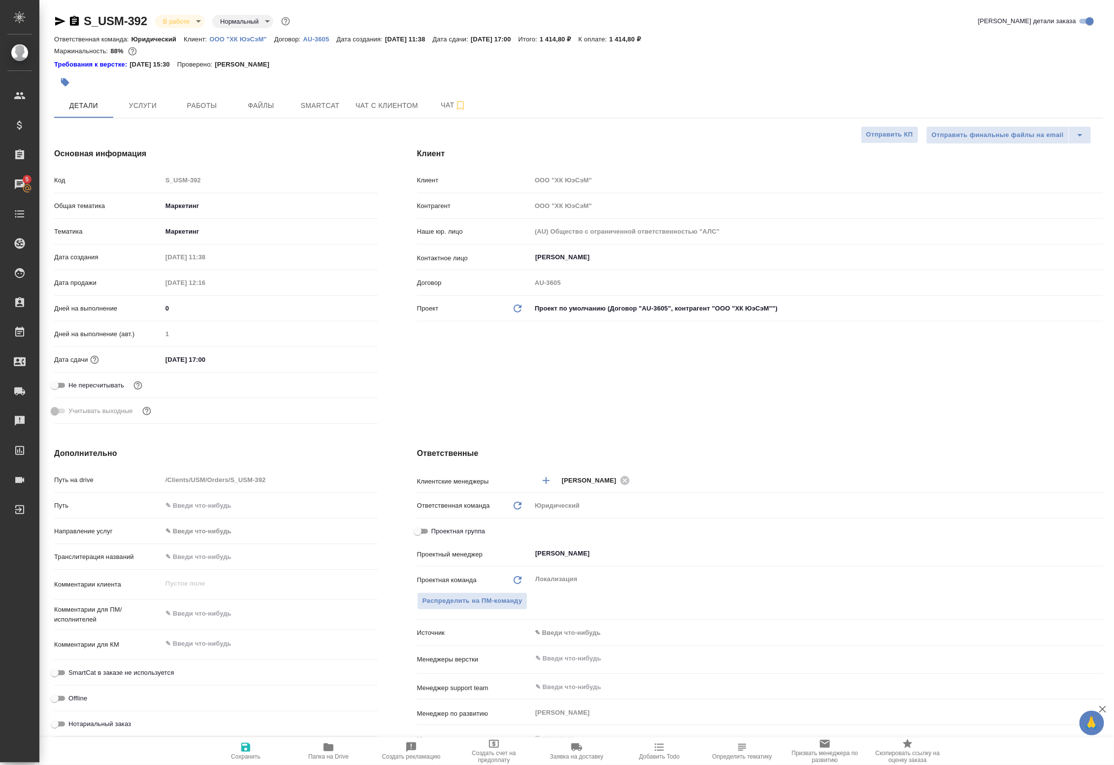
type textarea "x"
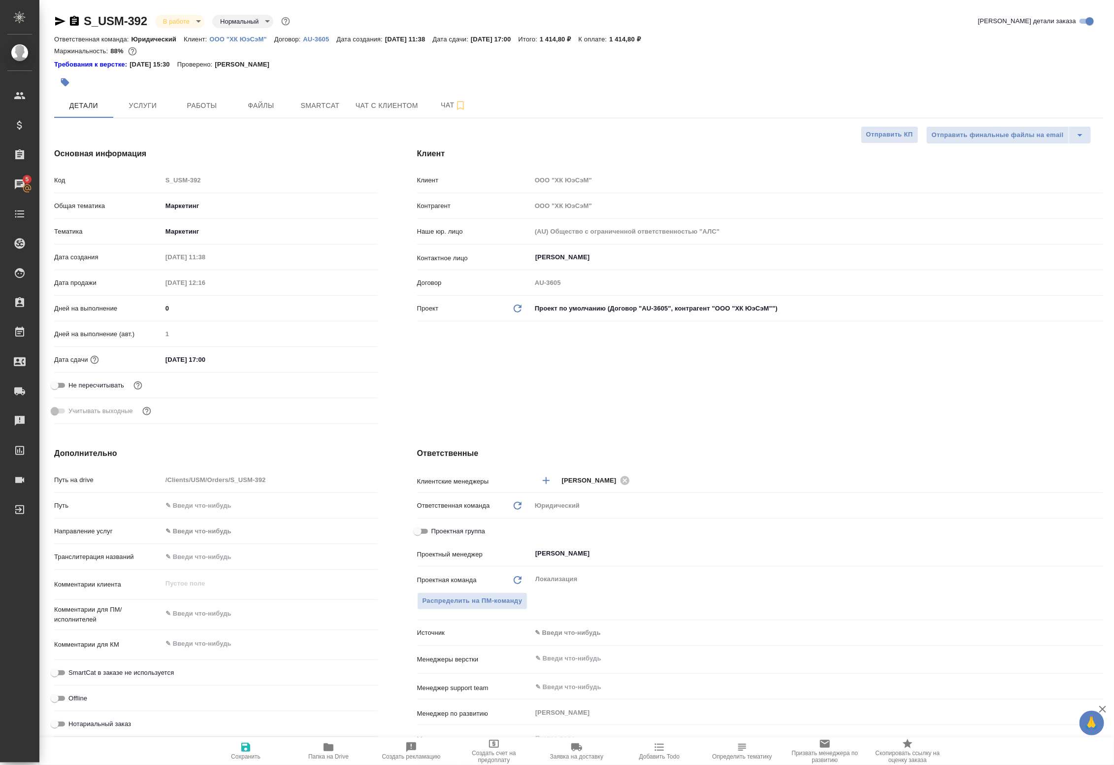
type textarea "x"
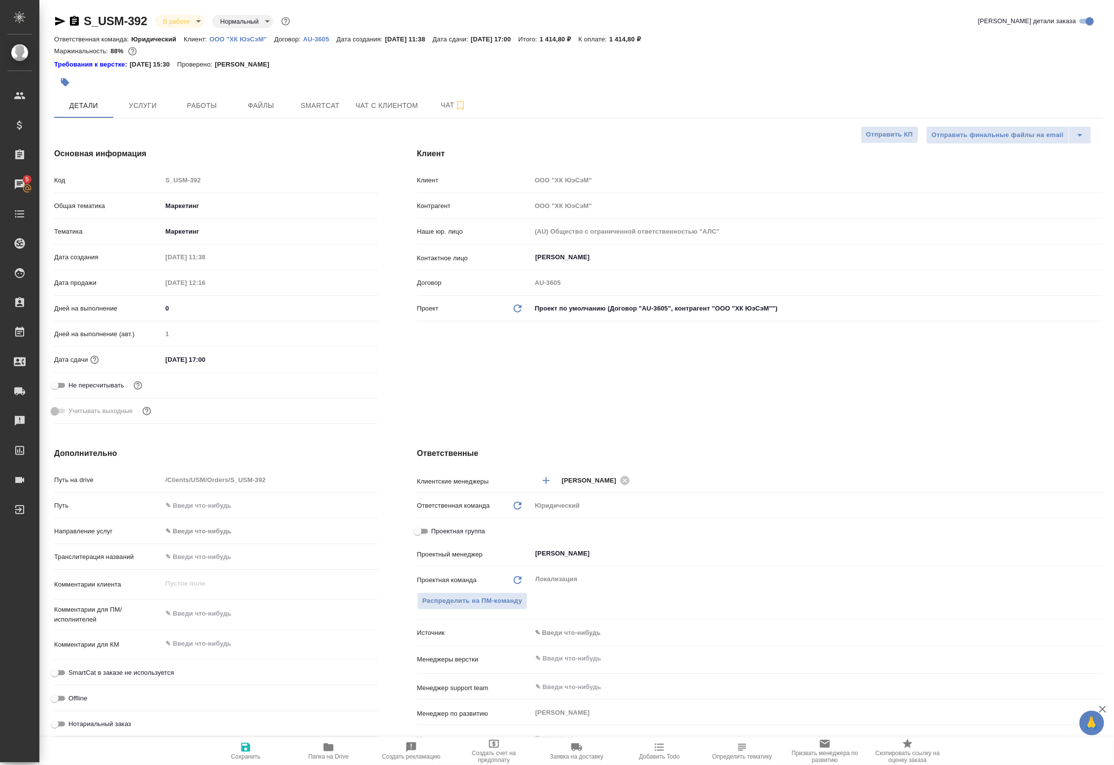
type textarea "x"
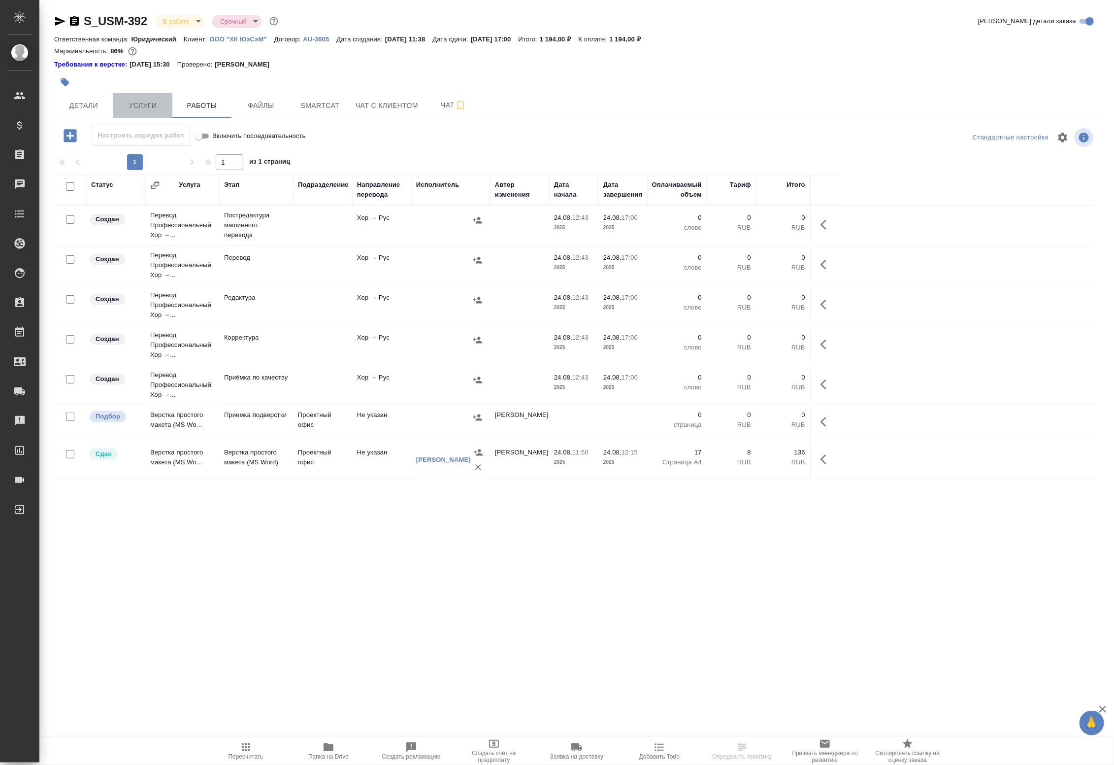
click at [141, 104] on span "Услуги" at bounding box center [142, 106] width 47 height 12
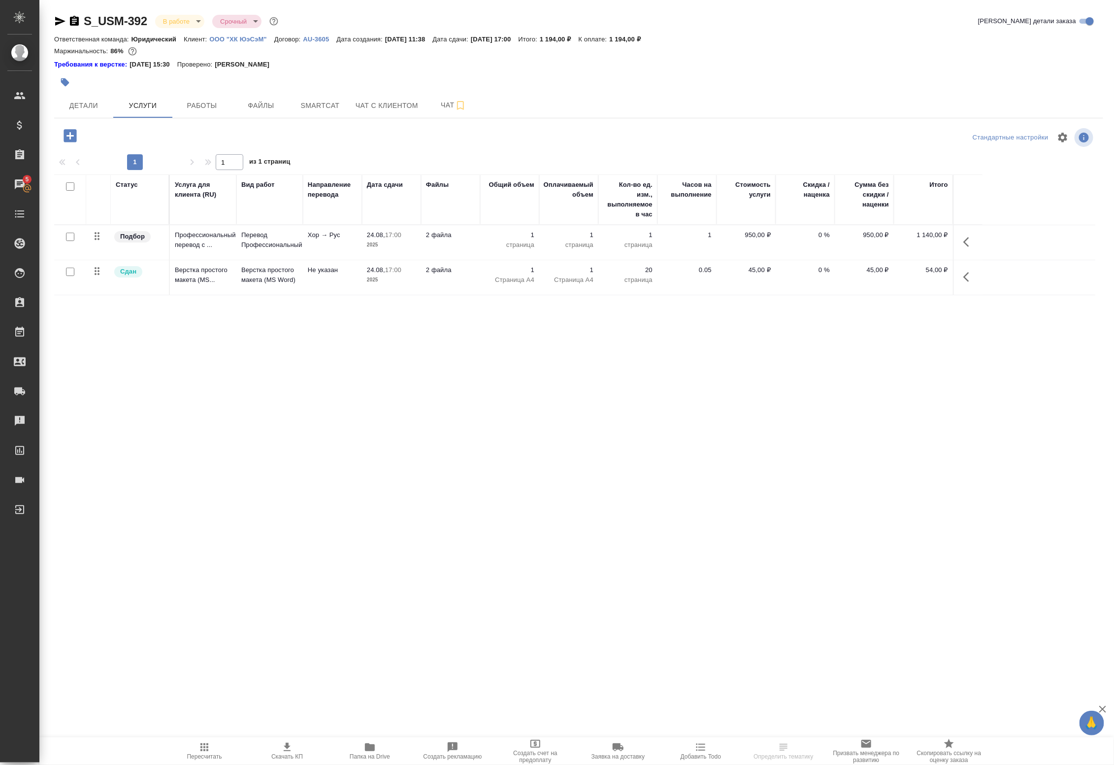
click at [68, 237] on input "checkbox" at bounding box center [70, 237] width 8 height 8
checkbox input "true"
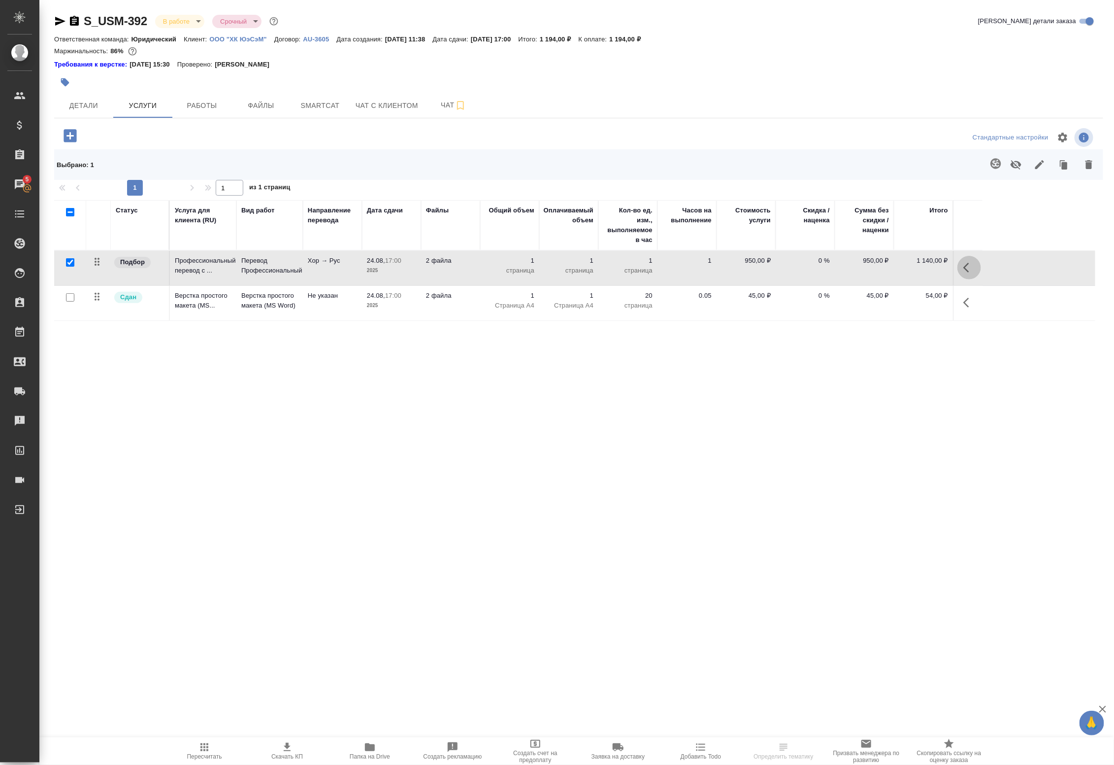
click at [977, 267] on button "button" at bounding box center [970, 268] width 24 height 24
click at [875, 267] on icon "button" at bounding box center [873, 268] width 12 height 12
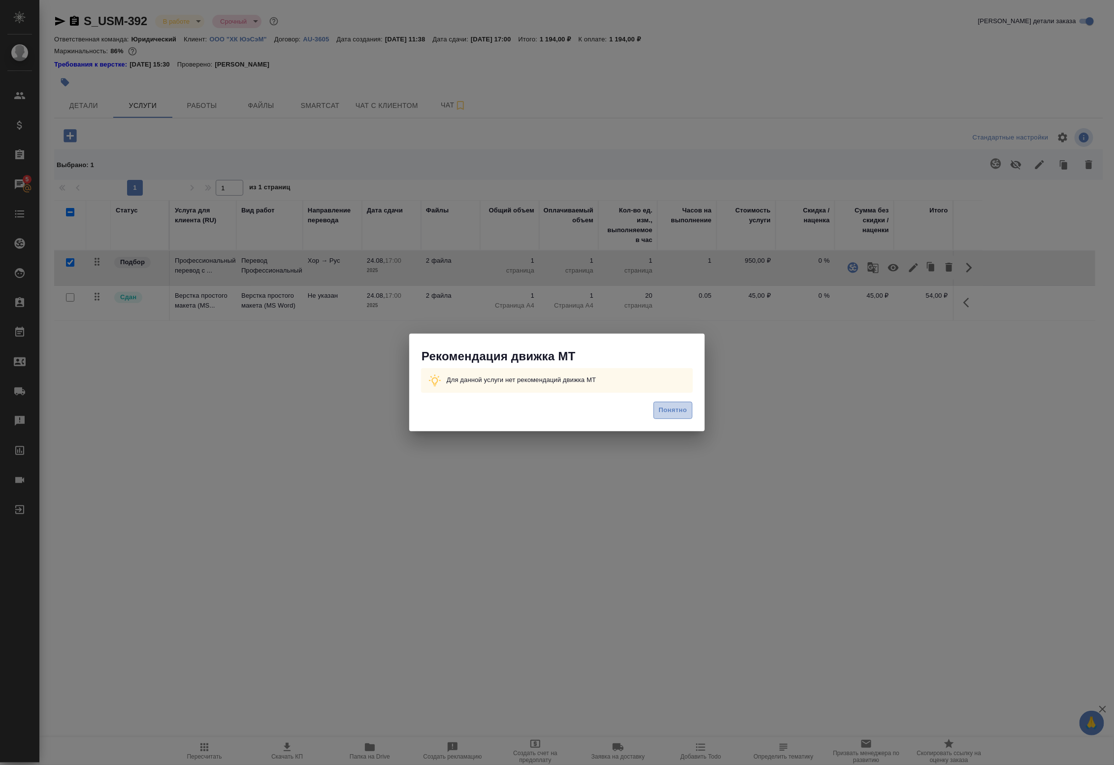
click at [675, 405] on span "Понятно" at bounding box center [673, 409] width 28 height 11
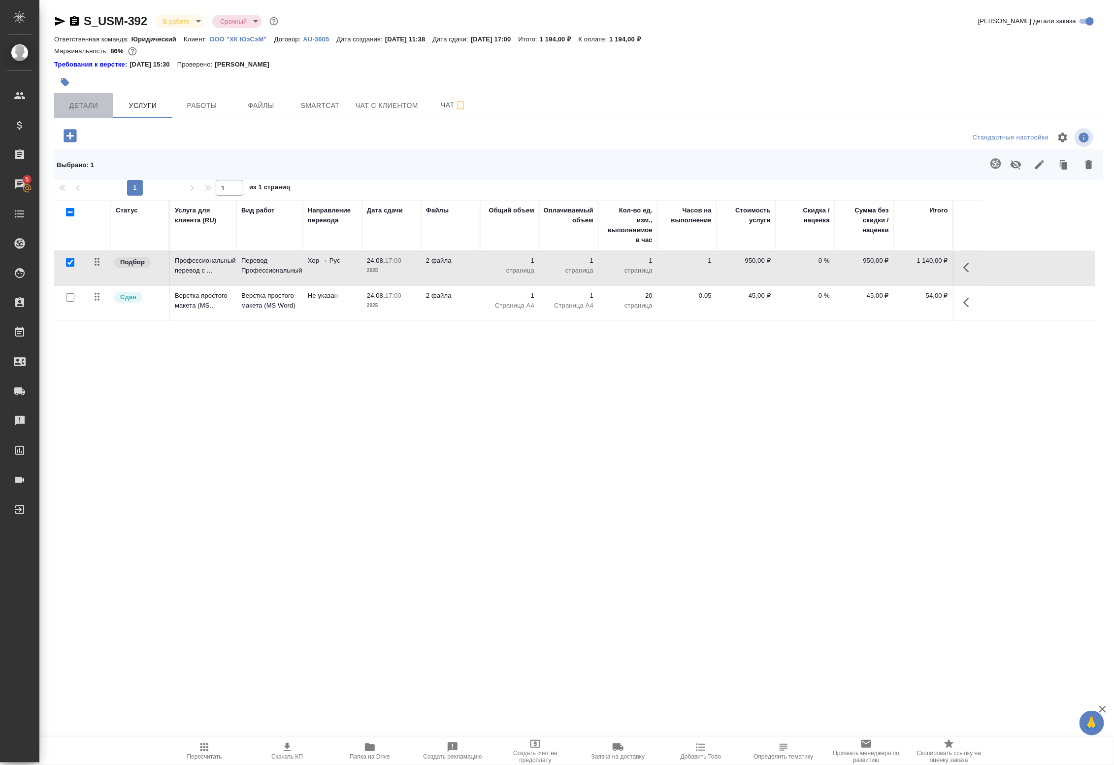
click at [85, 107] on span "Детали" at bounding box center [83, 106] width 47 height 12
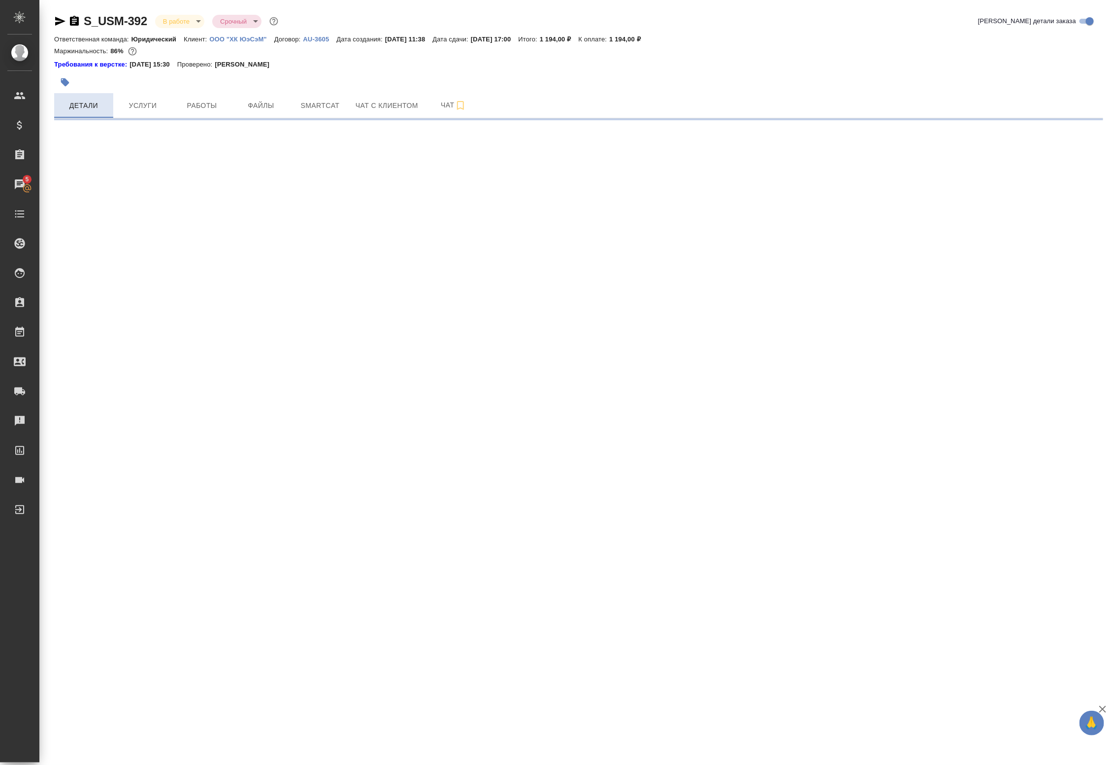
select select "RU"
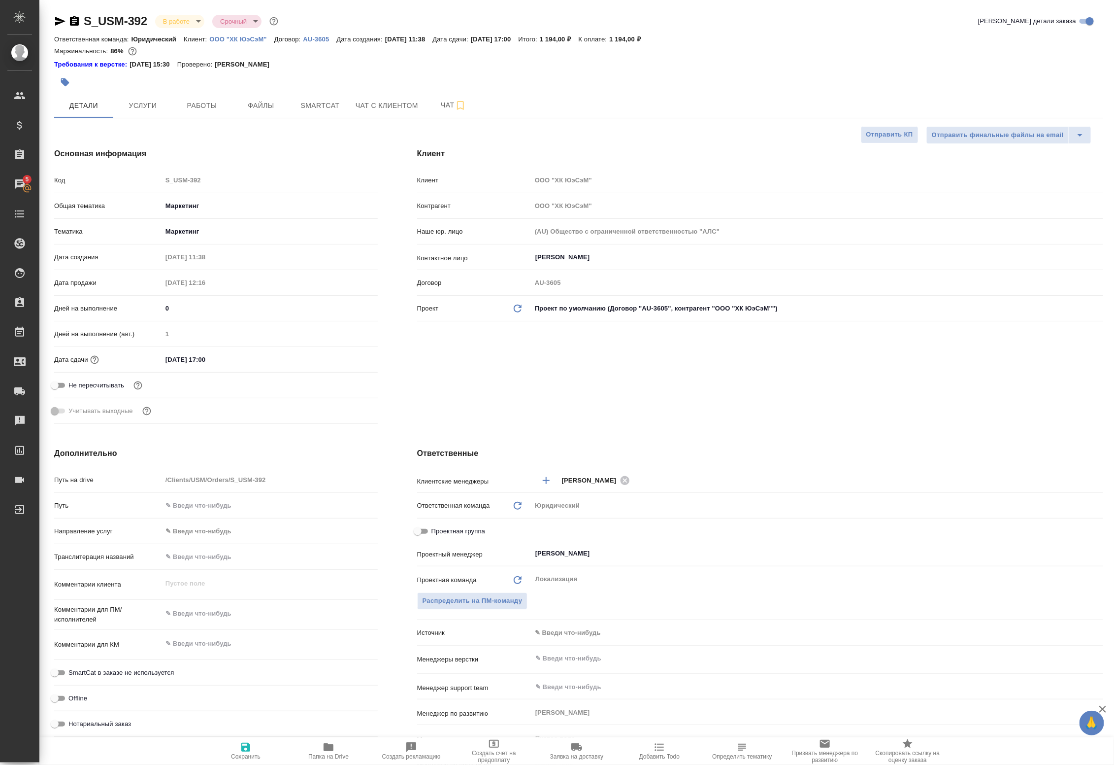
type textarea "x"
click at [145, 108] on span "Услуги" at bounding box center [142, 106] width 47 height 12
